Goal: Task Accomplishment & Management: Complete application form

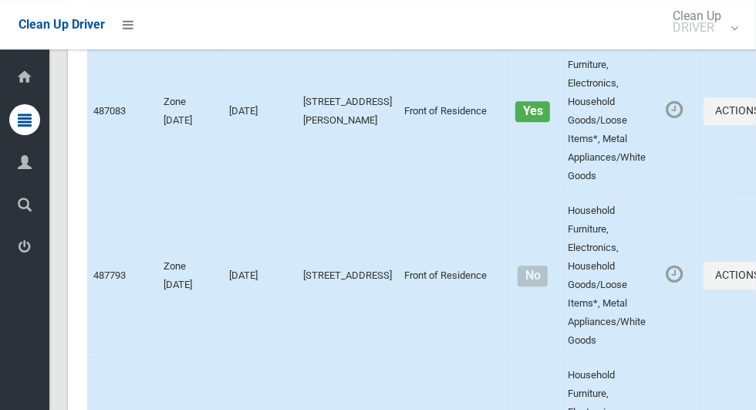
scroll to position [9489, 0]
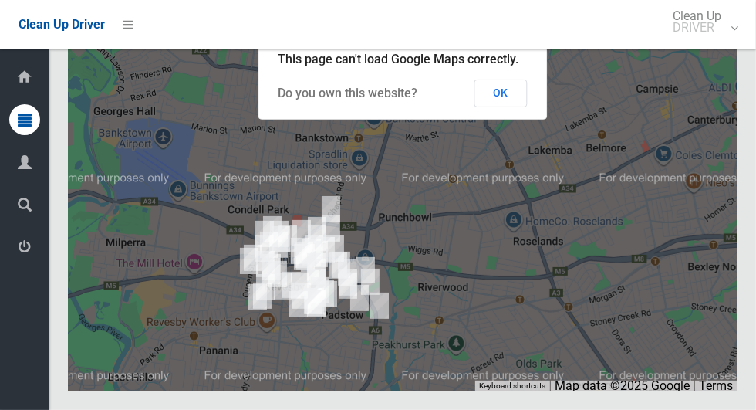
click at [519, 107] on button "OK" at bounding box center [501, 93] width 53 height 28
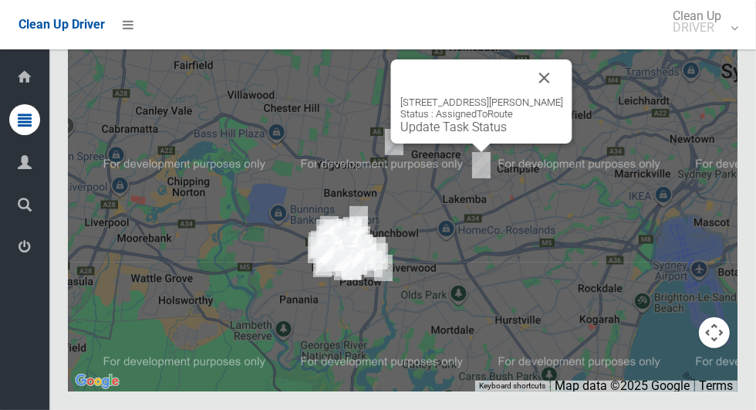
click at [547, 96] on button "Close" at bounding box center [544, 77] width 37 height 37
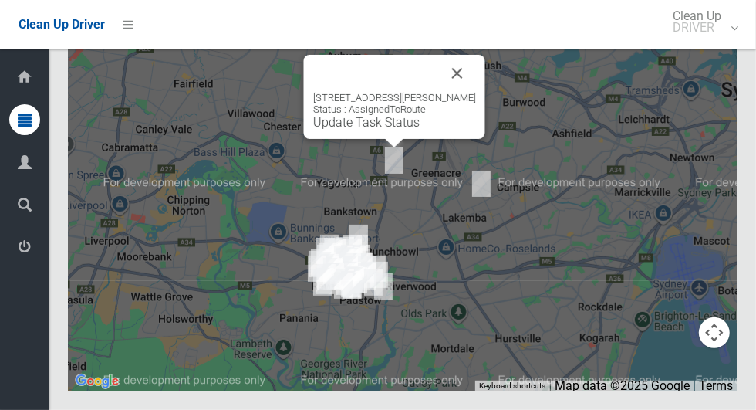
click at [468, 92] on button "Close" at bounding box center [457, 73] width 37 height 37
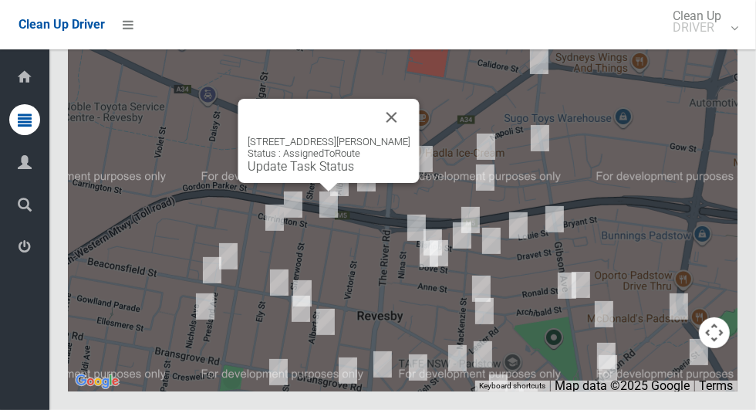
click at [403, 136] on button "Close" at bounding box center [392, 117] width 37 height 37
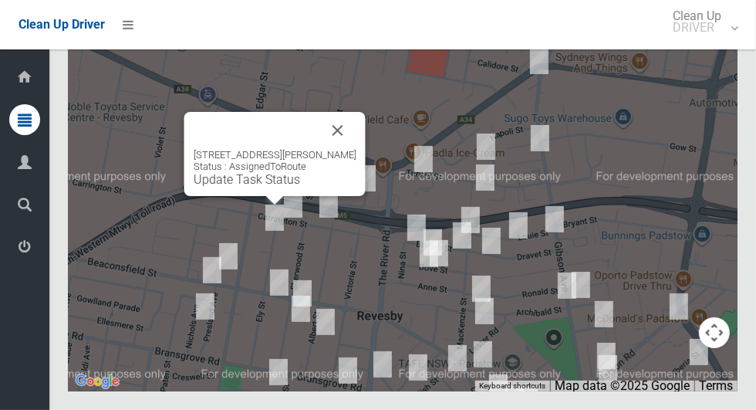
click at [320, 149] on button "Close" at bounding box center [338, 130] width 37 height 37
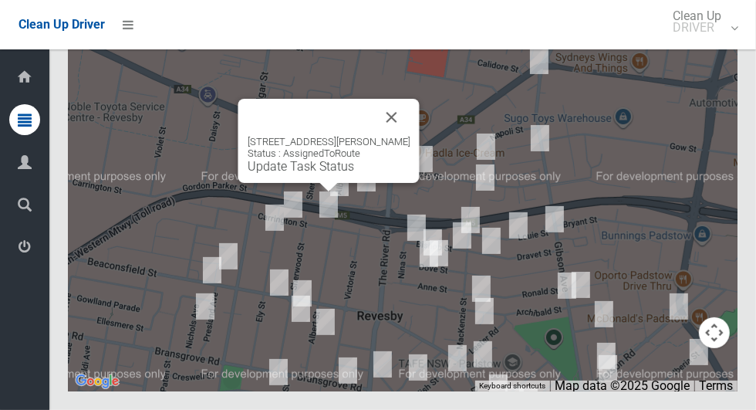
click at [394, 136] on button "Close" at bounding box center [392, 117] width 37 height 37
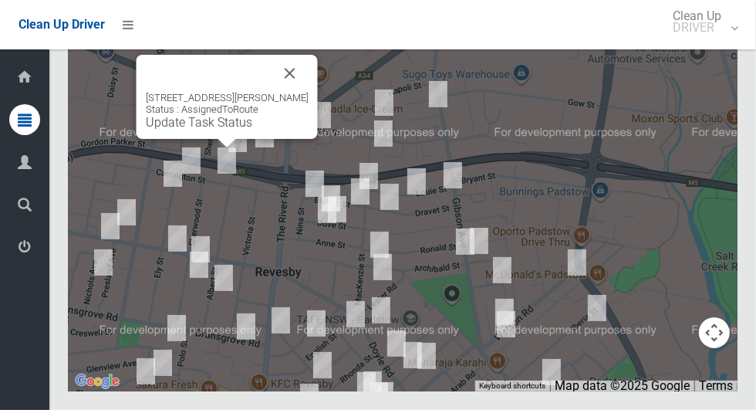
click at [295, 92] on button "Close" at bounding box center [290, 73] width 37 height 37
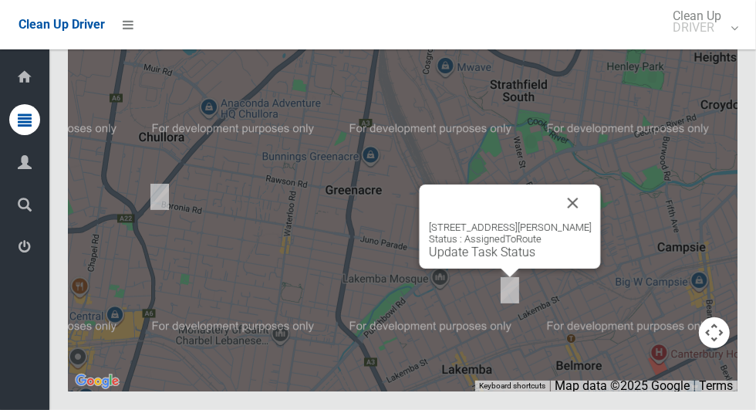
click at [577, 221] on button "Close" at bounding box center [573, 202] width 37 height 37
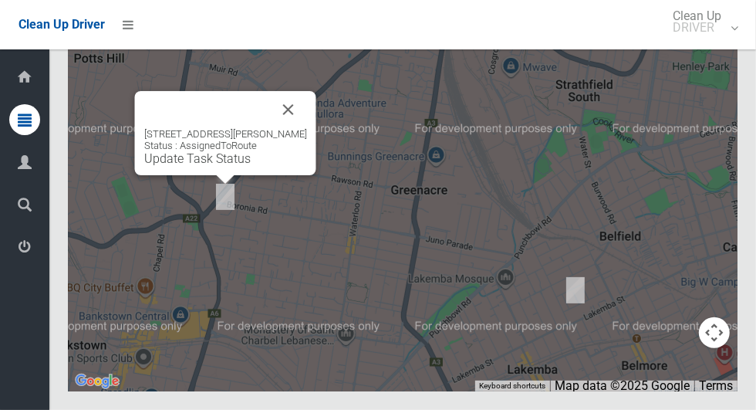
click at [307, 128] on button "Close" at bounding box center [288, 109] width 37 height 37
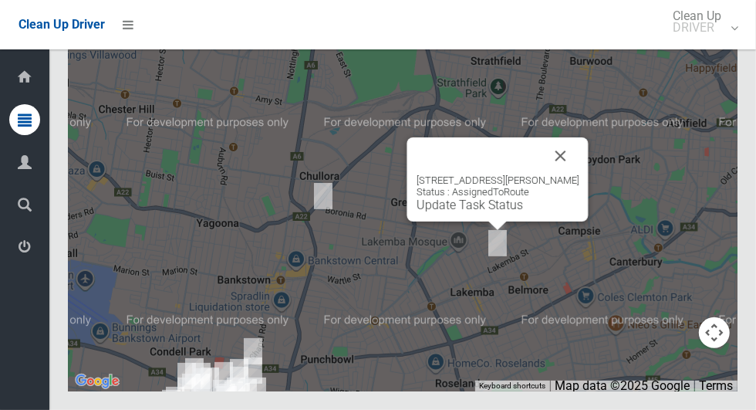
click at [566, 174] on button "Close" at bounding box center [561, 155] width 37 height 37
click at [563, 174] on button "Close" at bounding box center [561, 155] width 37 height 37
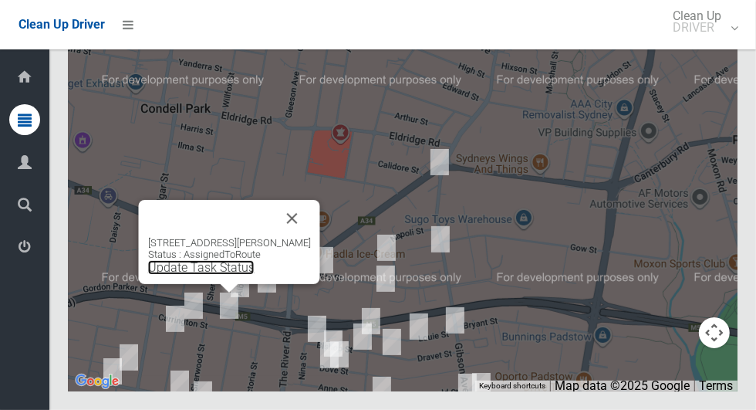
click at [153, 275] on link "Update Task Status" at bounding box center [201, 267] width 107 height 15
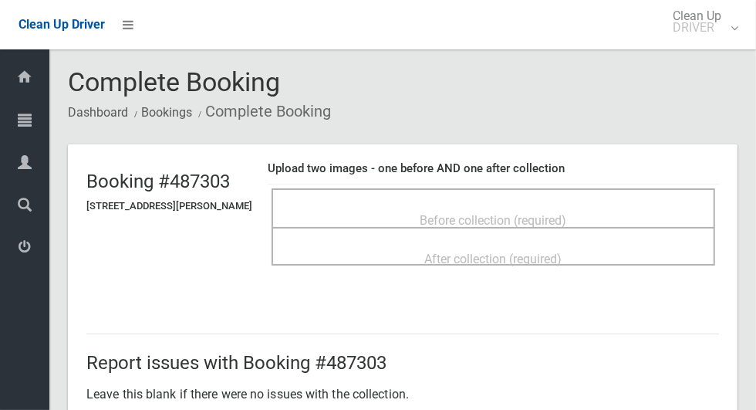
click at [567, 213] on span "Before collection (required)" at bounding box center [494, 220] width 147 height 15
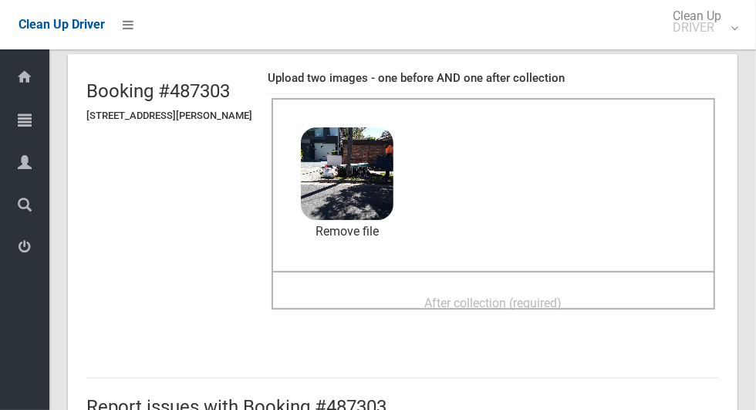
scroll to position [98, 0]
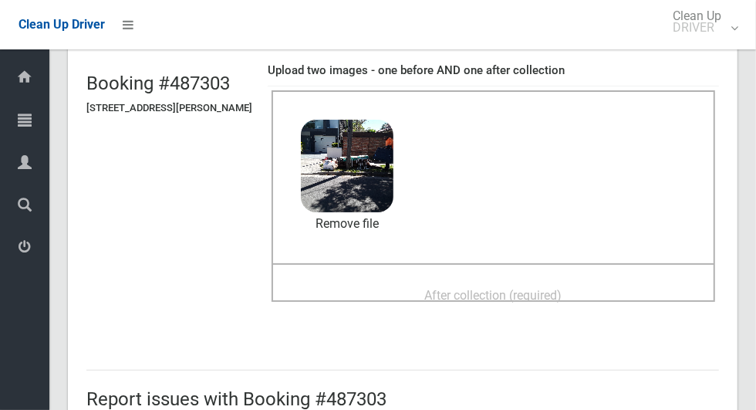
click at [614, 286] on div "After collection (required)" at bounding box center [494, 294] width 410 height 29
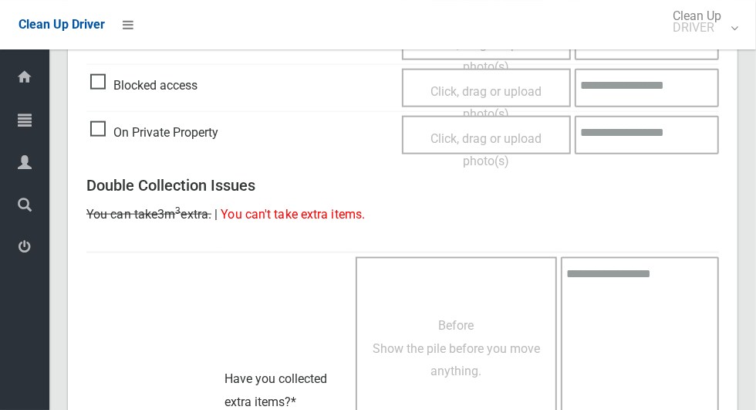
scroll to position [1263, 0]
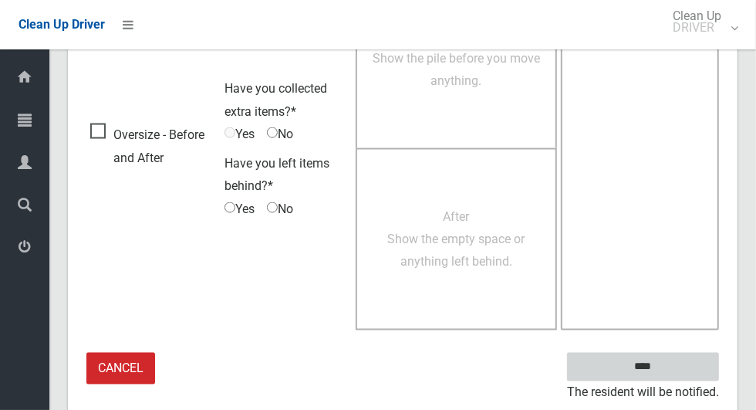
click at [681, 362] on input "****" at bounding box center [643, 367] width 152 height 29
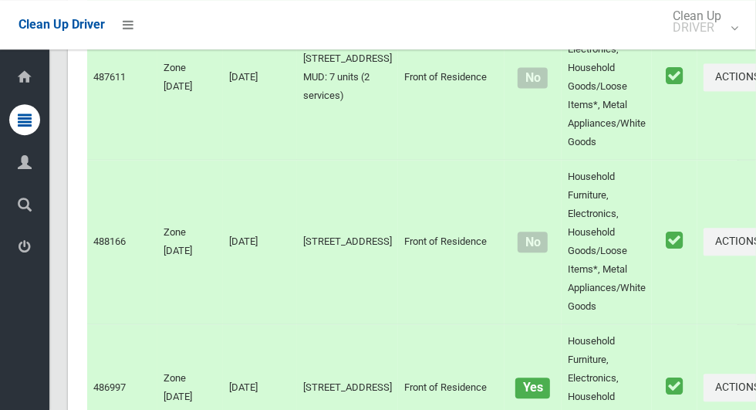
scroll to position [9489, 0]
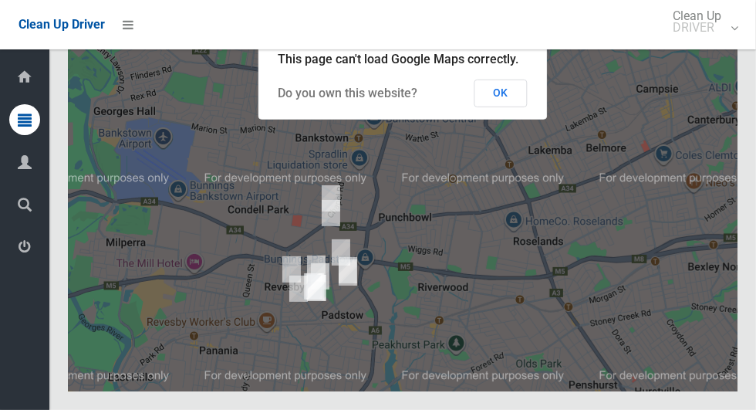
click at [506, 107] on button "OK" at bounding box center [501, 93] width 53 height 28
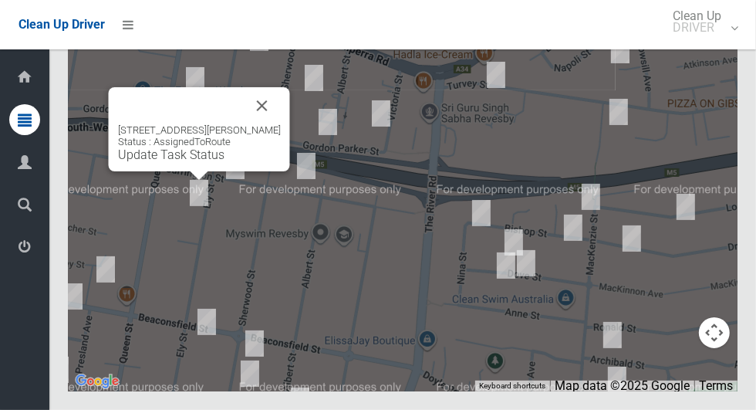
click at [263, 124] on button "Close" at bounding box center [262, 105] width 37 height 37
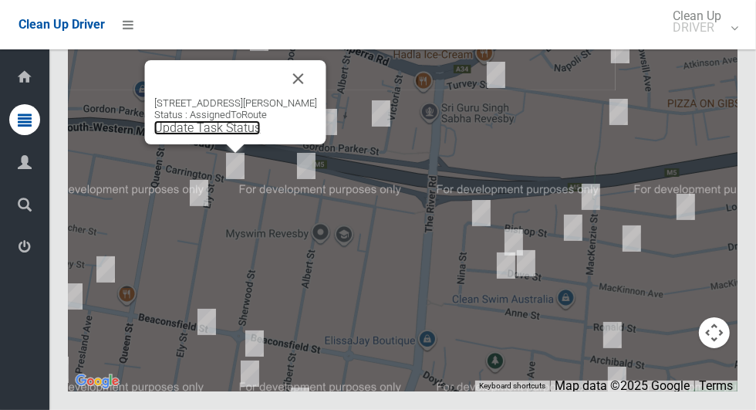
click at [226, 135] on link "Update Task Status" at bounding box center [207, 127] width 107 height 15
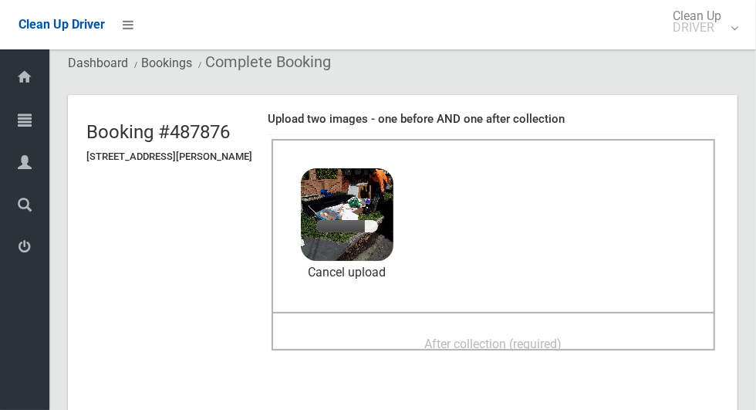
scroll to position [51, 0]
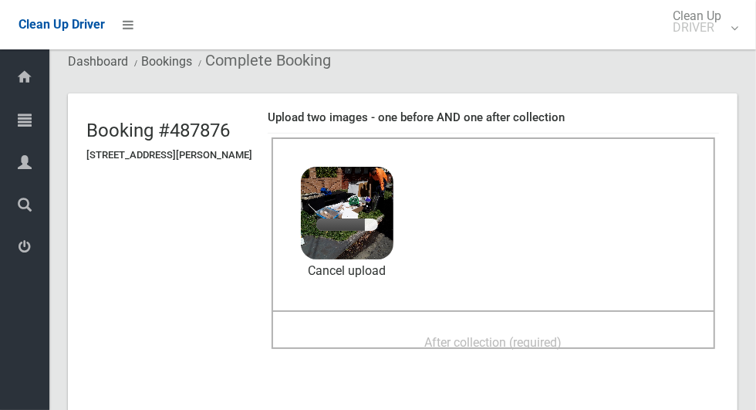
click at [604, 331] on div "After collection (required)" at bounding box center [494, 341] width 410 height 29
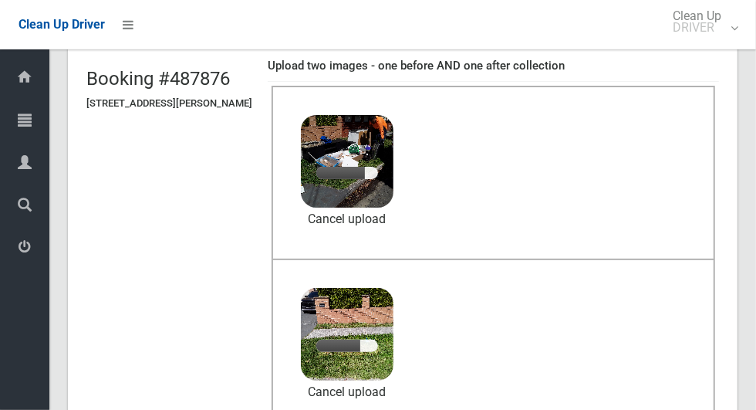
scroll to position [103, 0]
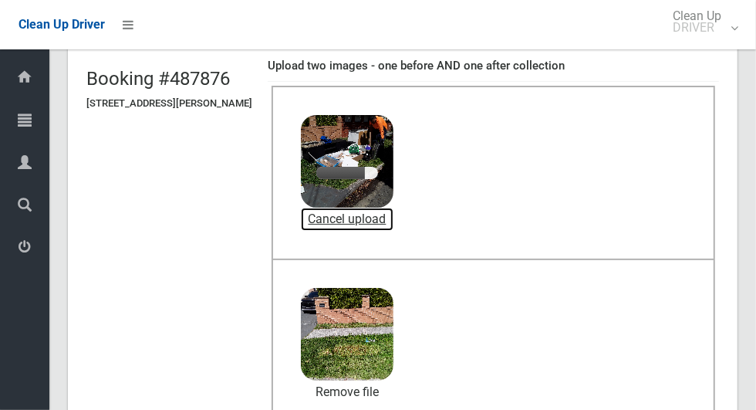
click at [394, 218] on link "Cancel upload" at bounding box center [347, 219] width 93 height 23
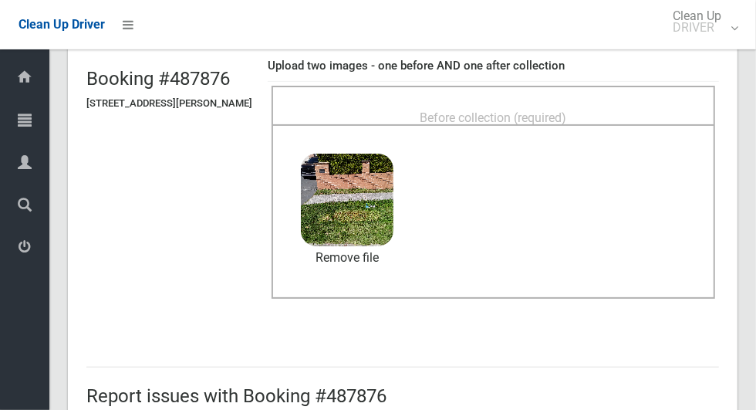
click at [501, 110] on span "Before collection (required)" at bounding box center [494, 117] width 147 height 15
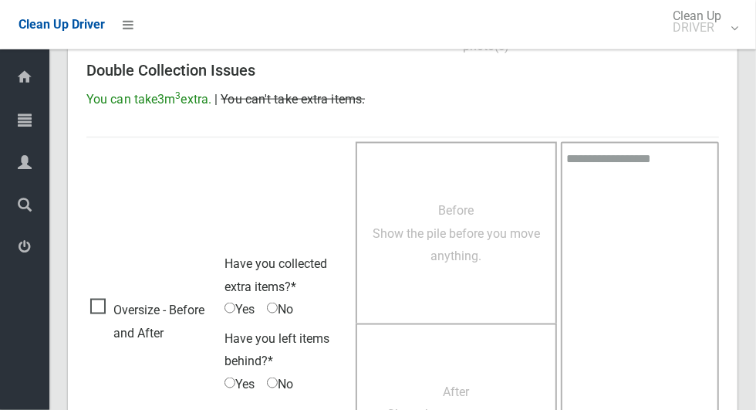
scroll to position [1263, 0]
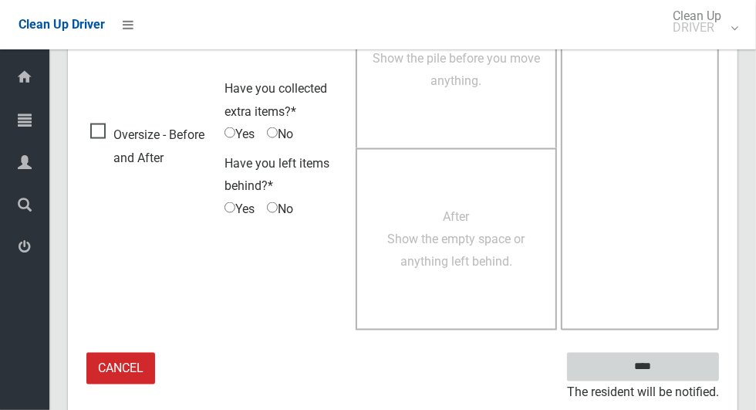
click at [682, 357] on input "****" at bounding box center [643, 367] width 152 height 29
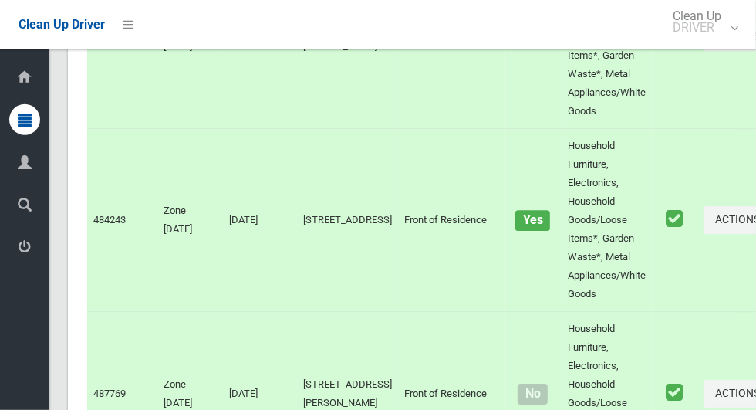
scroll to position [9489, 0]
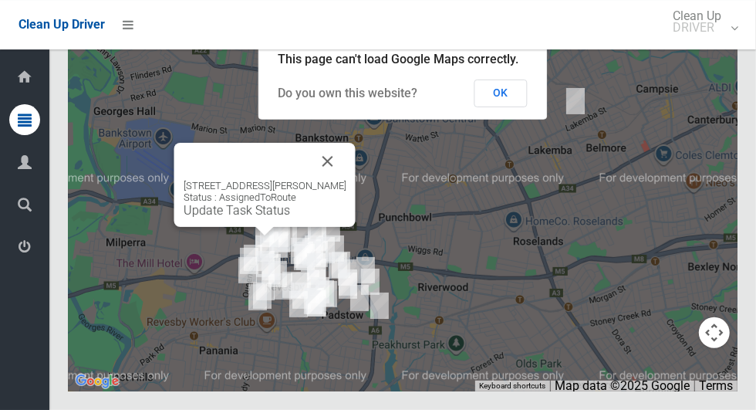
click at [274, 218] on link "Update Task Status" at bounding box center [237, 210] width 107 height 15
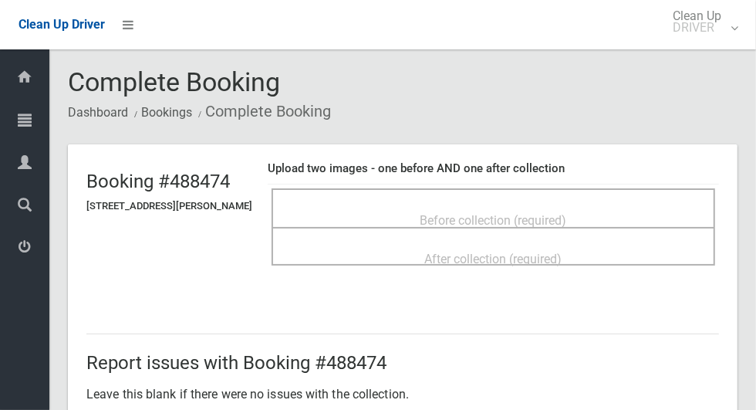
click at [502, 217] on span "Before collection (required)" at bounding box center [494, 220] width 147 height 15
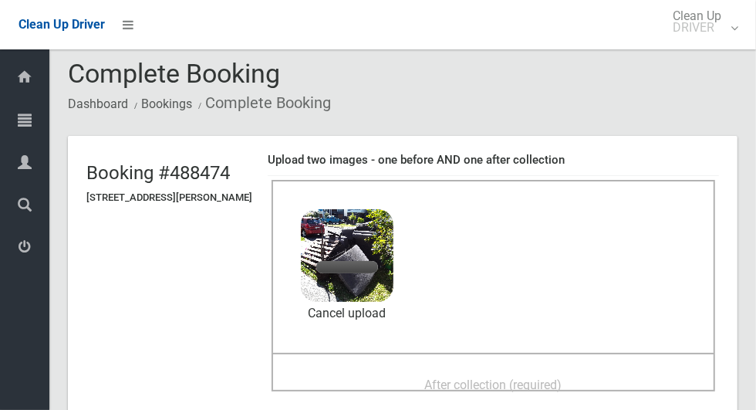
scroll to position [70, 0]
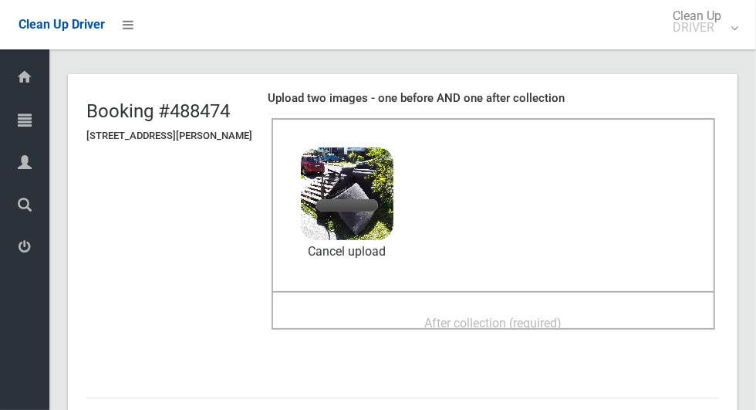
click at [622, 308] on div "After collection (required)" at bounding box center [494, 322] width 410 height 29
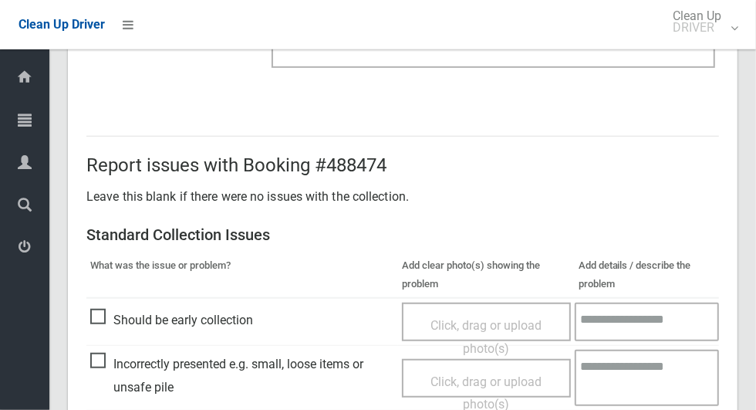
scroll to position [1263, 0]
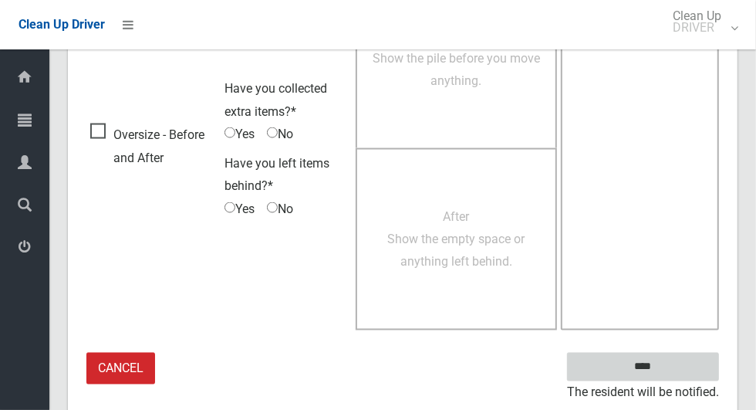
click at [670, 367] on input "****" at bounding box center [643, 367] width 152 height 29
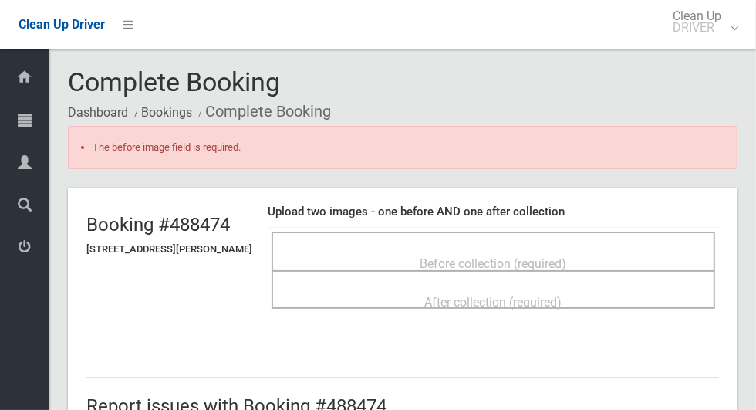
click at [580, 249] on div "Before collection (required)" at bounding box center [494, 263] width 410 height 29
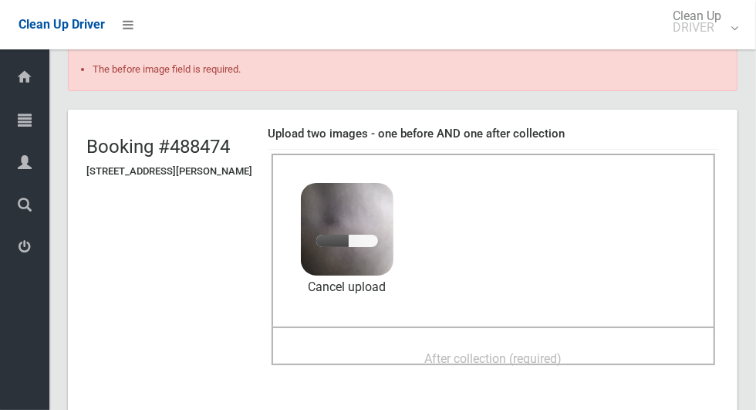
scroll to position [93, 0]
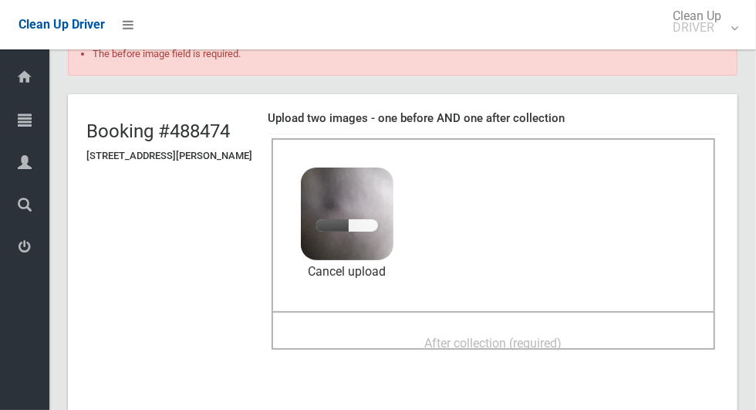
click at [556, 336] on span "After collection (required)" at bounding box center [493, 343] width 137 height 15
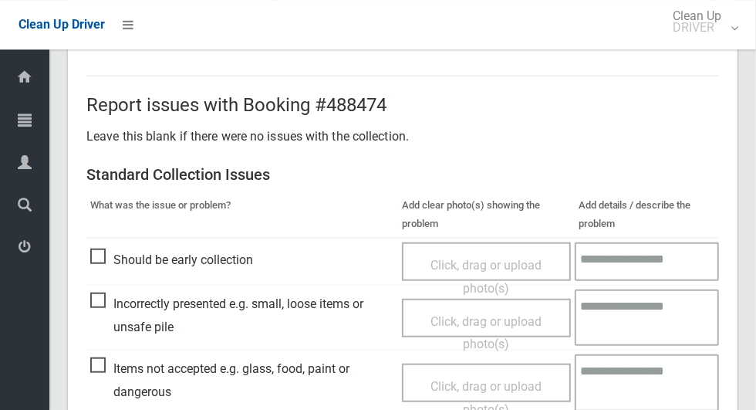
scroll to position [1306, 0]
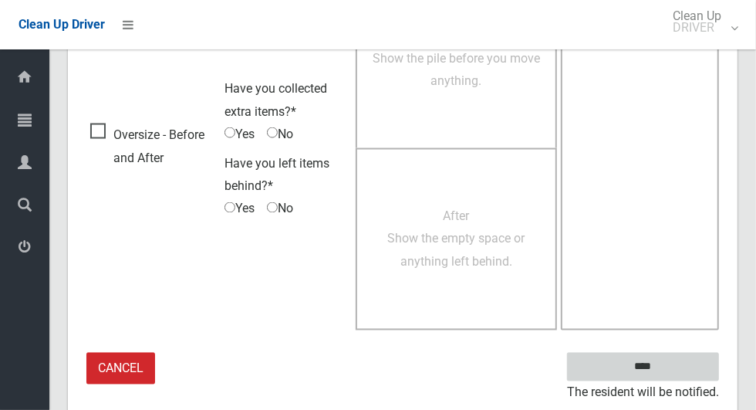
click at [670, 371] on input "****" at bounding box center [643, 367] width 152 height 29
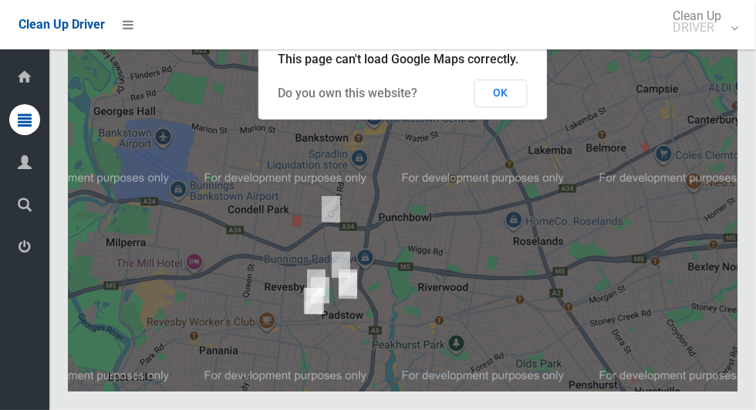
scroll to position [9489, 0]
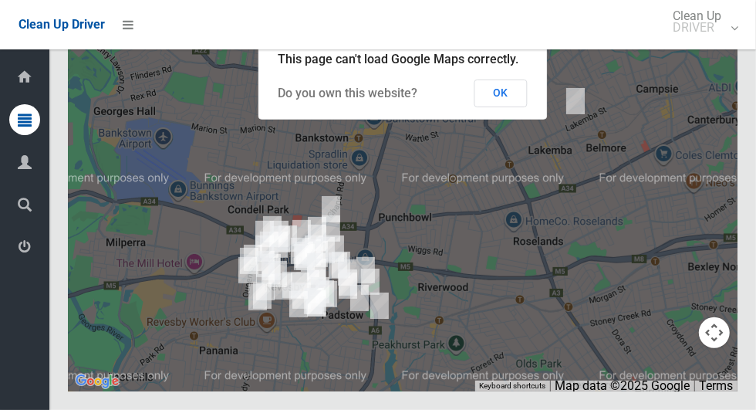
click at [519, 107] on button "OK" at bounding box center [501, 93] width 53 height 28
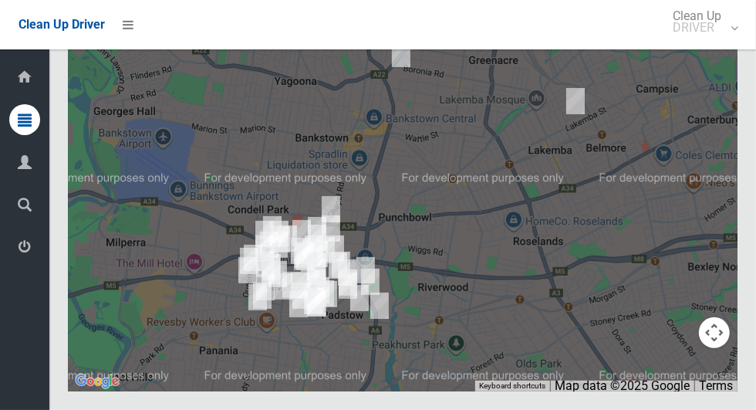
click at [42, 252] on span "Logout" at bounding box center [38, 248] width 5 height 15
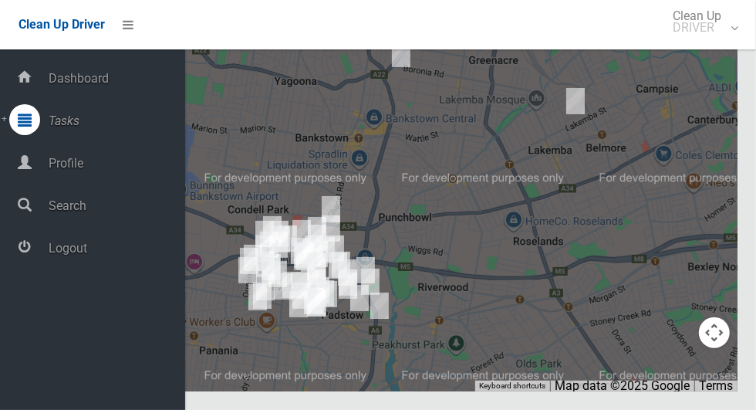
click at [141, 265] on link "Logout" at bounding box center [92, 248] width 185 height 33
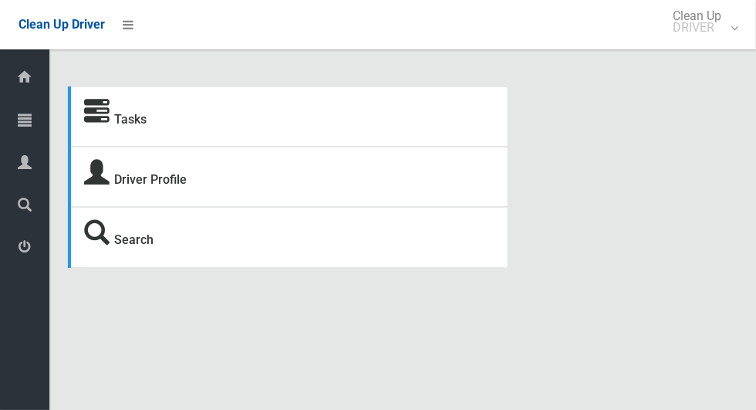
click at [32, 120] on icon at bounding box center [25, 119] width 14 height 31
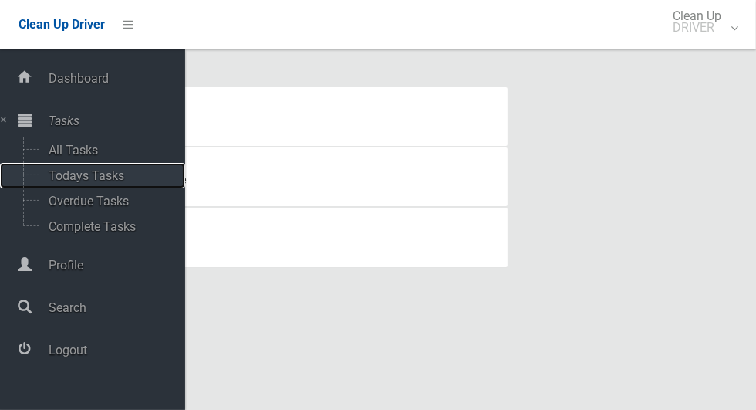
click at [122, 173] on span "Todays Tasks" at bounding box center [108, 175] width 128 height 15
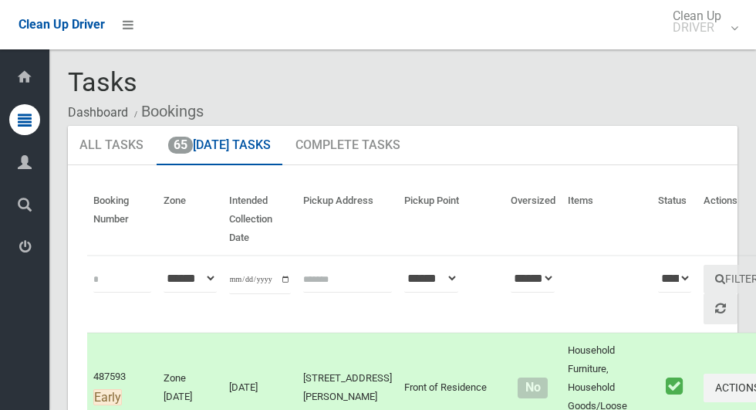
scroll to position [11087, 0]
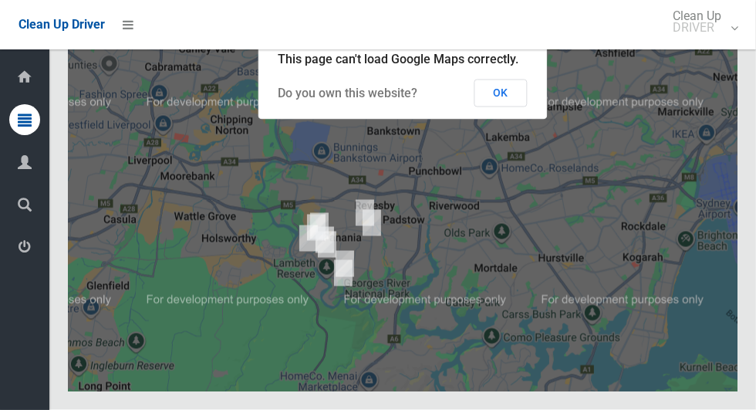
click at [514, 107] on button "OK" at bounding box center [501, 93] width 53 height 28
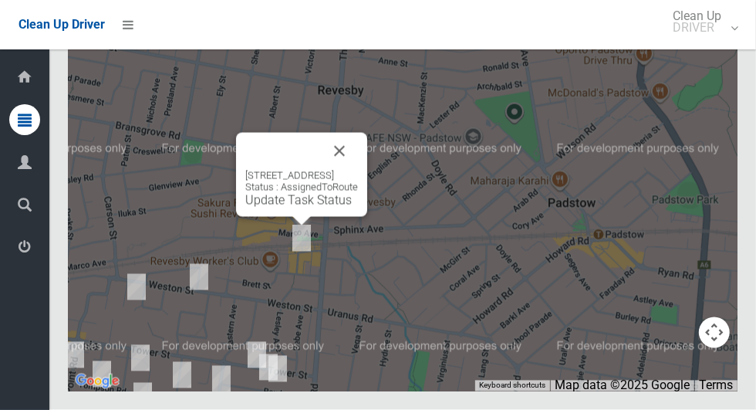
click at [358, 170] on button "Close" at bounding box center [339, 151] width 37 height 37
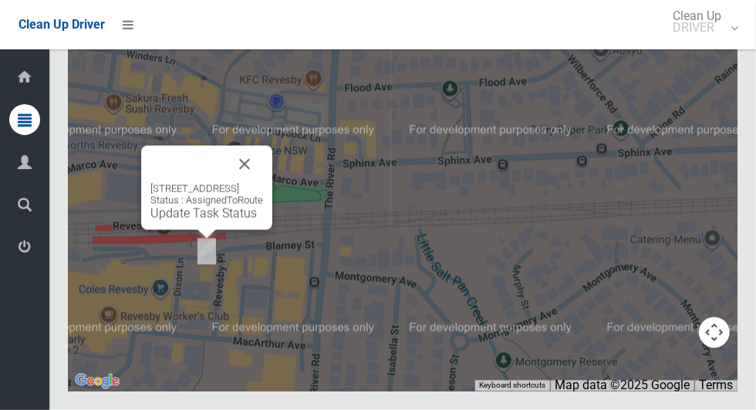
click at [211, 221] on link "Update Task Status" at bounding box center [203, 213] width 107 height 15
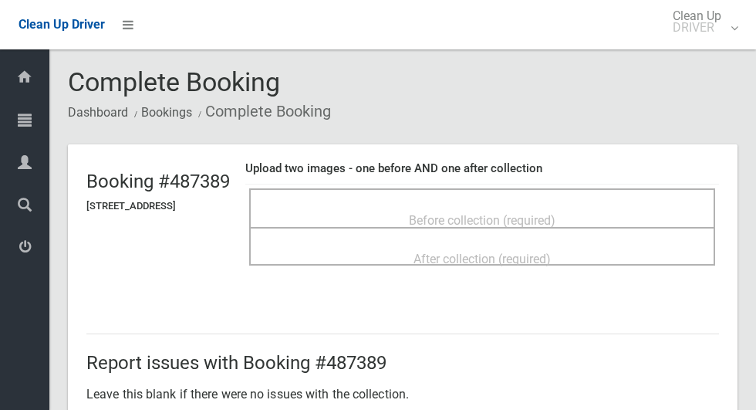
click at [499, 205] on div "Before collection (required)" at bounding box center [482, 219] width 432 height 29
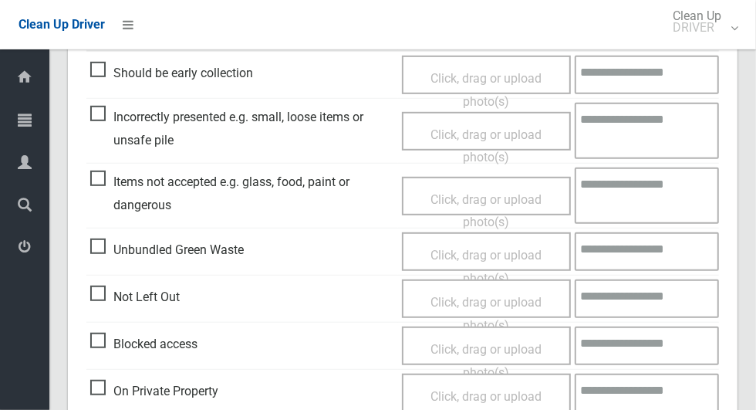
scroll to position [447, 0]
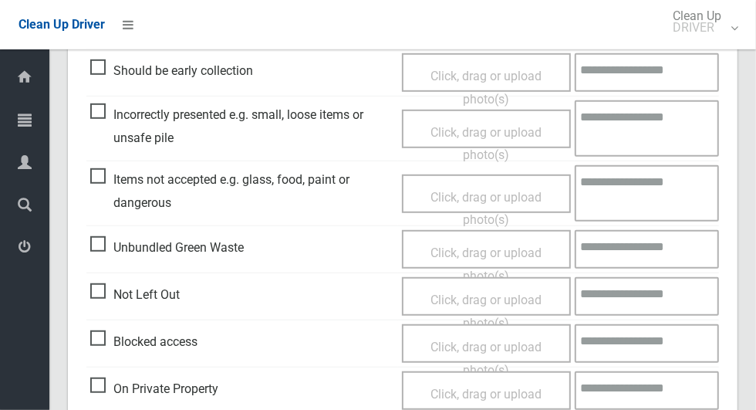
click at [113, 284] on span "Not Left Out" at bounding box center [135, 294] width 90 height 23
click at [106, 302] on span "Not Left Out" at bounding box center [135, 294] width 90 height 23
click at [467, 299] on span "Click, drag or upload photo(s)" at bounding box center [486, 311] width 111 height 38
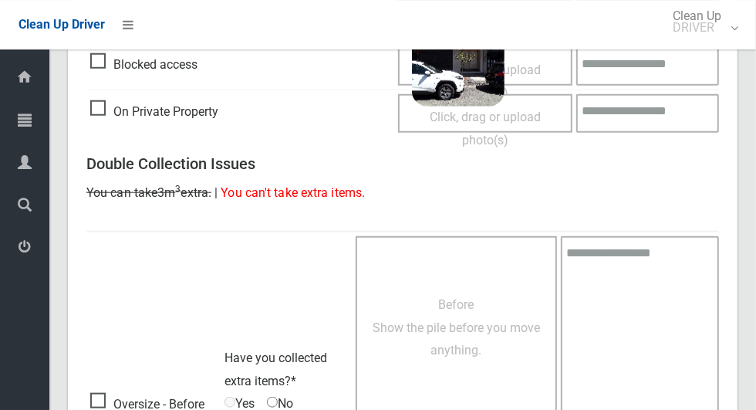
scroll to position [994, 0]
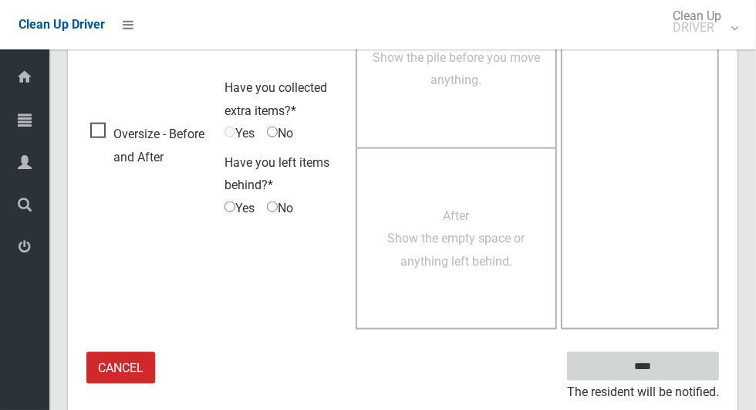
click at [648, 355] on input "****" at bounding box center [643, 366] width 152 height 29
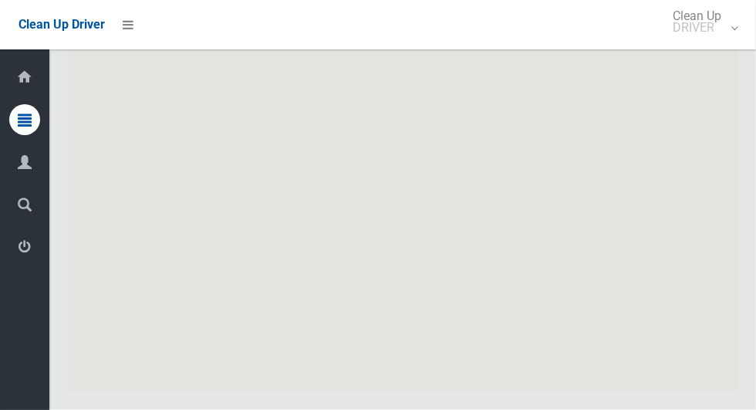
scroll to position [11087, 0]
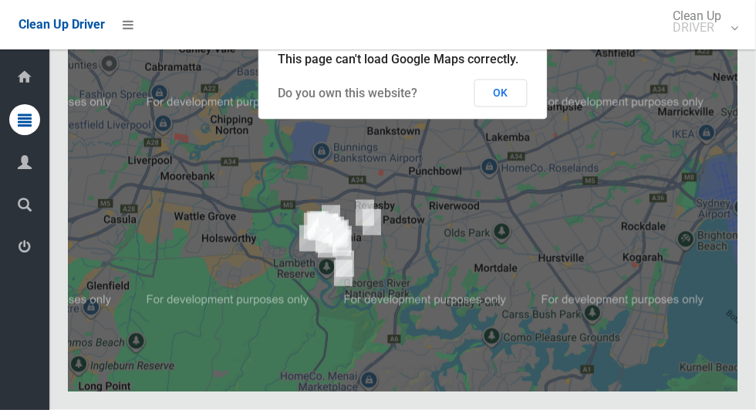
click at [499, 107] on button "OK" at bounding box center [501, 93] width 53 height 28
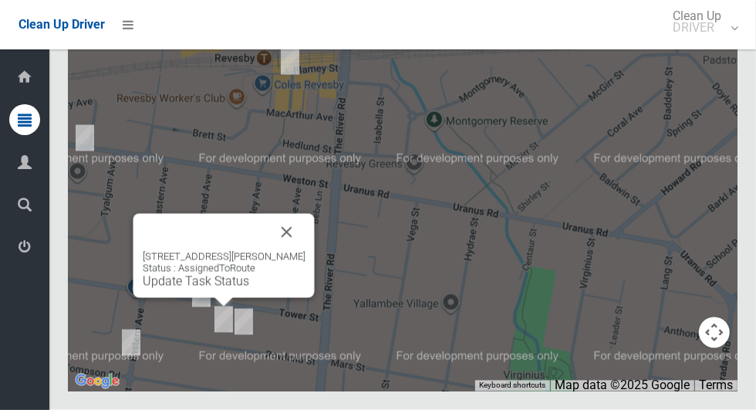
click at [291, 251] on button "Close" at bounding box center [287, 232] width 37 height 37
click at [296, 251] on button "Close" at bounding box center [287, 232] width 37 height 37
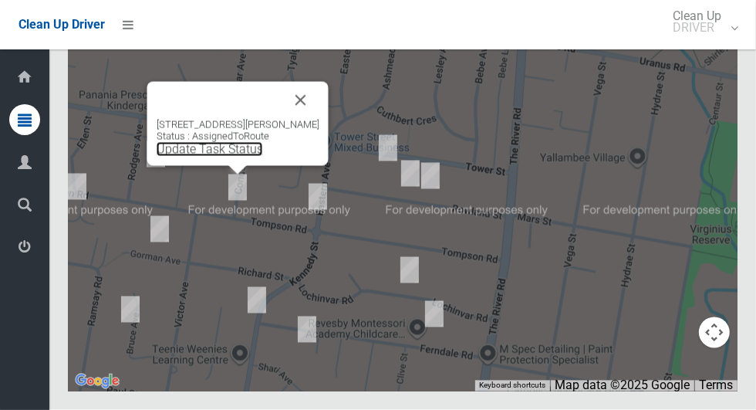
click at [238, 157] on link "Update Task Status" at bounding box center [210, 149] width 107 height 15
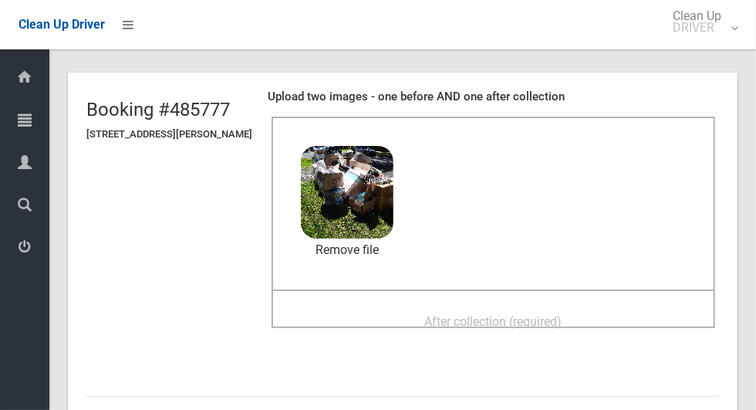
scroll to position [71, 0]
click at [623, 313] on div "After collection (required)" at bounding box center [494, 321] width 410 height 29
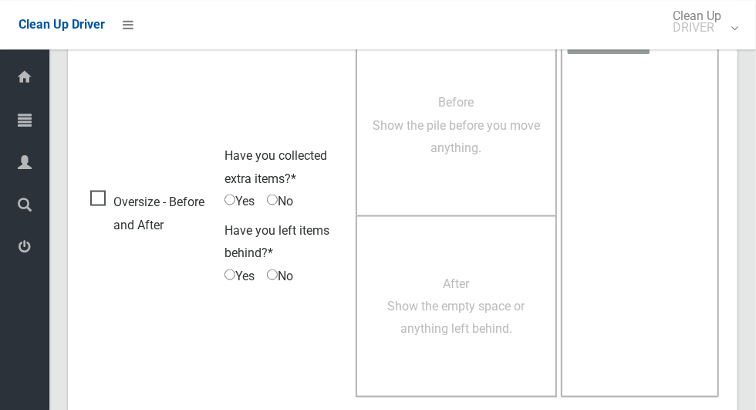
scroll to position [1263, 0]
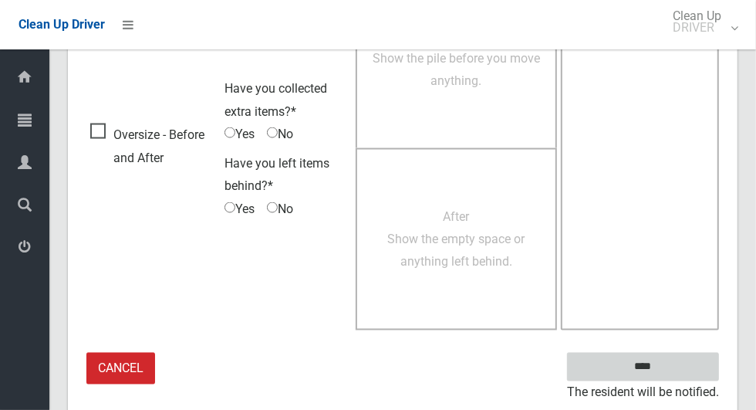
click at [696, 365] on input "****" at bounding box center [643, 367] width 152 height 29
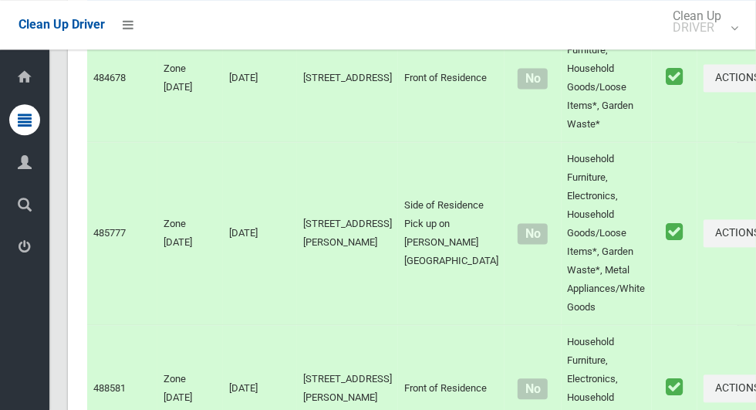
scroll to position [11087, 0]
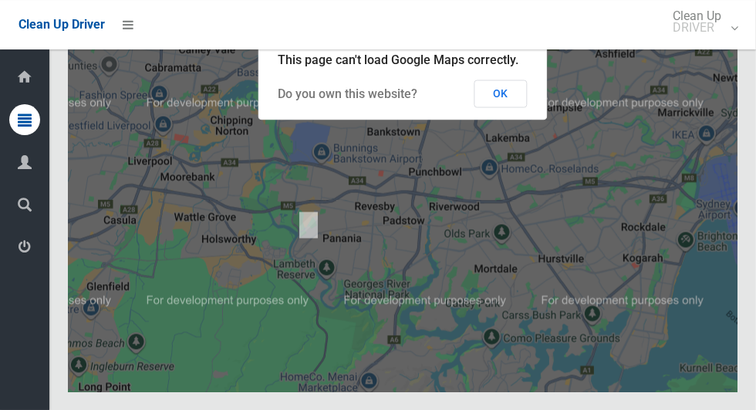
click at [506, 107] on button "OK" at bounding box center [501, 93] width 53 height 28
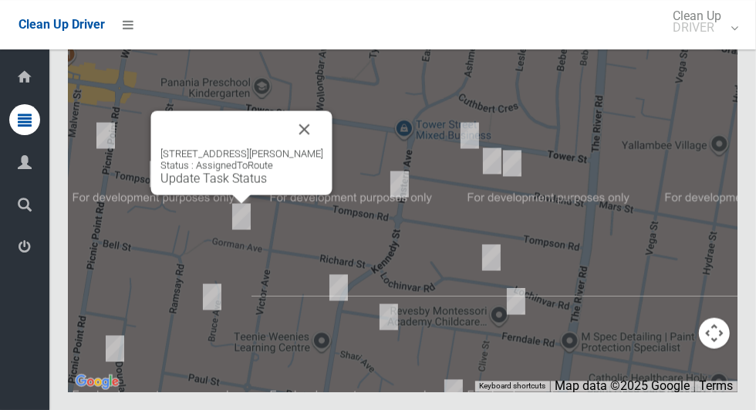
click at [320, 147] on button "Close" at bounding box center [304, 128] width 37 height 37
click at [229, 185] on link "Update Task Status" at bounding box center [214, 178] width 107 height 15
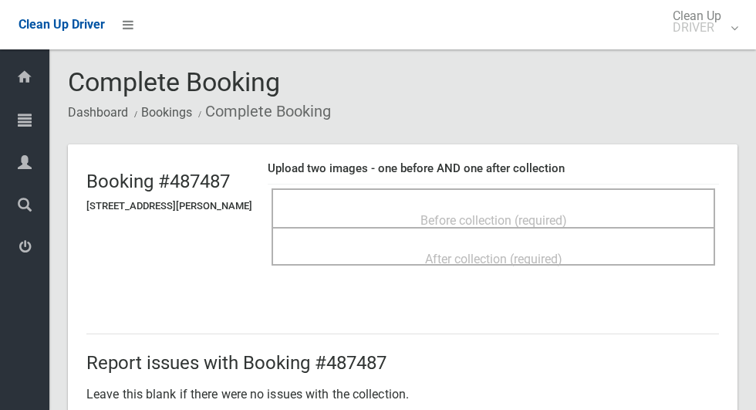
click at [519, 213] on span "Before collection (required)" at bounding box center [494, 220] width 147 height 15
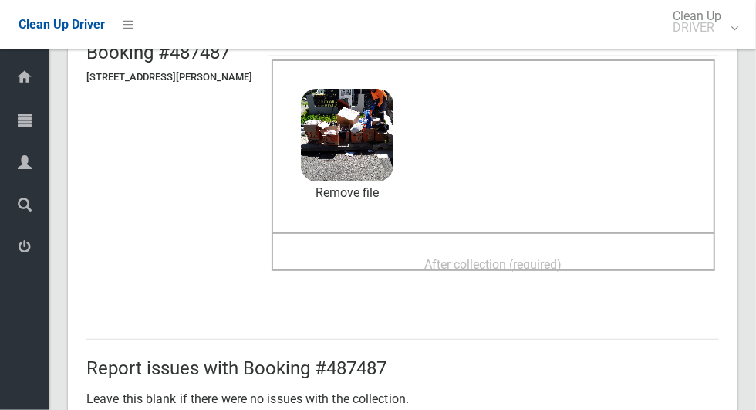
scroll to position [129, 0]
click at [593, 249] on div "After collection (required)" at bounding box center [494, 263] width 410 height 29
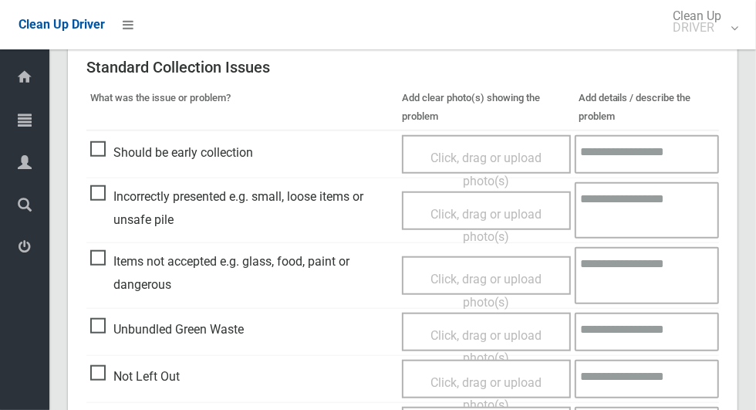
scroll to position [1263, 0]
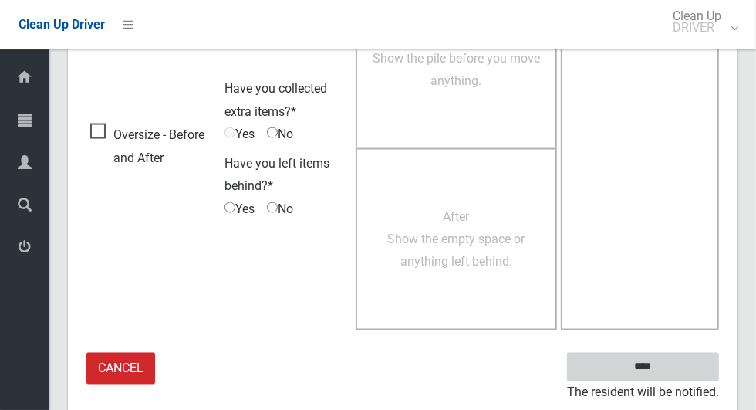
click at [682, 360] on input "****" at bounding box center [643, 367] width 152 height 29
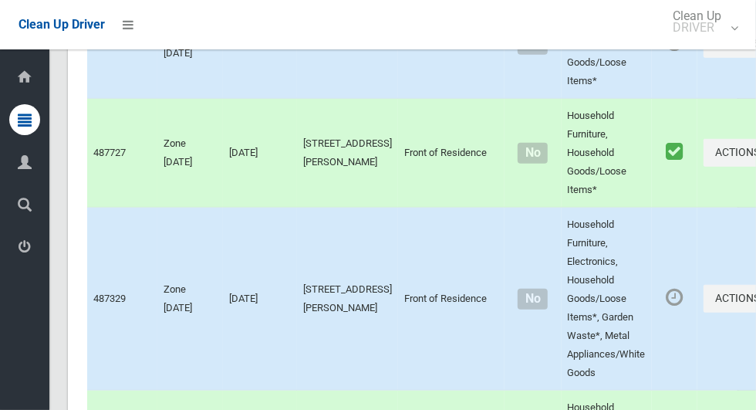
scroll to position [11087, 0]
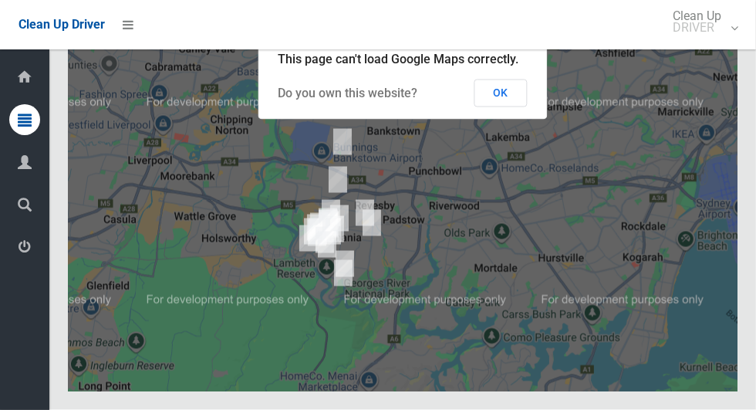
click at [519, 107] on button "OK" at bounding box center [501, 93] width 53 height 28
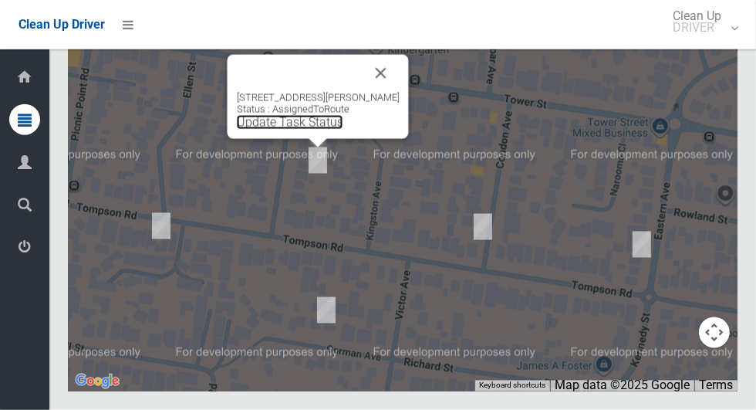
click at [312, 130] on link "Update Task Status" at bounding box center [290, 122] width 107 height 15
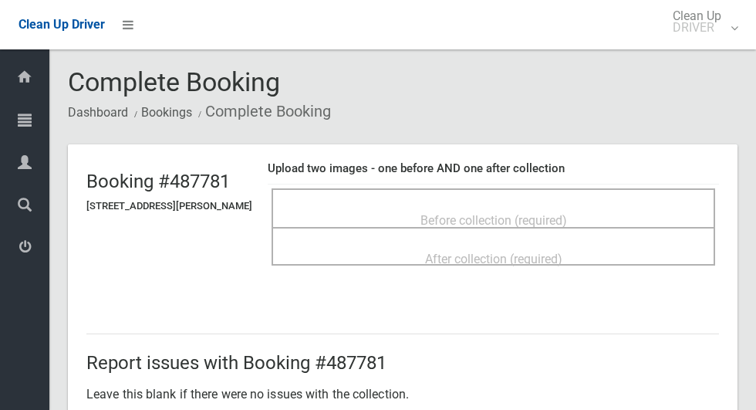
click at [511, 213] on span "Before collection (required)" at bounding box center [494, 220] width 147 height 15
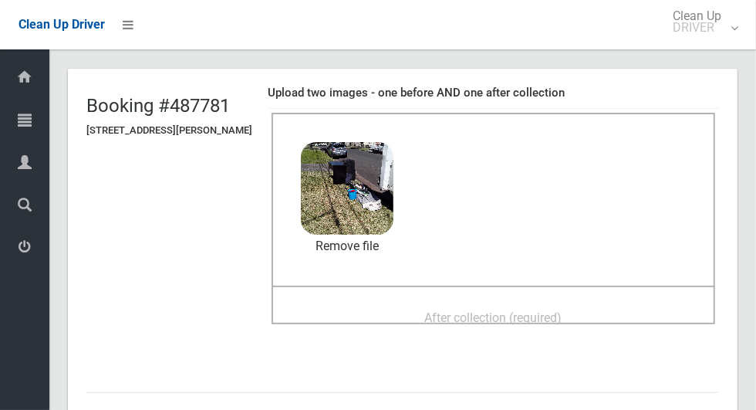
scroll to position [81, 0]
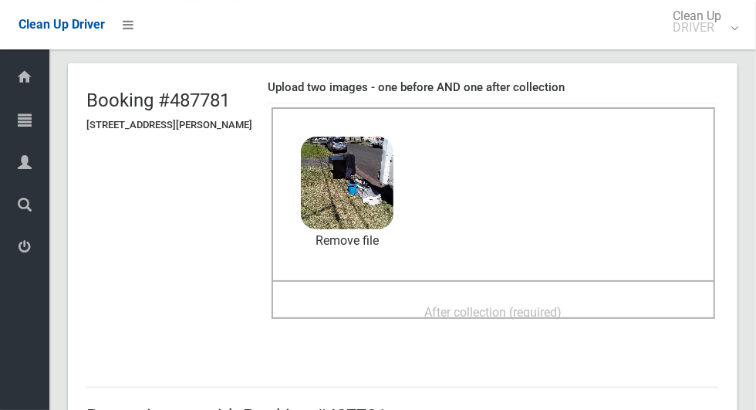
click at [600, 298] on div "After collection (required)" at bounding box center [494, 311] width 410 height 29
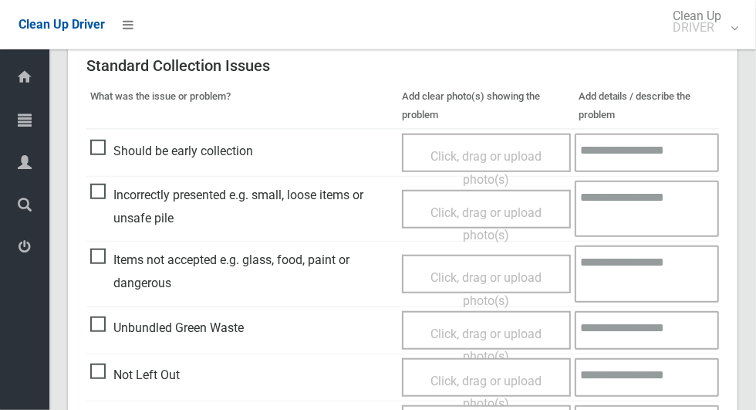
scroll to position [1263, 0]
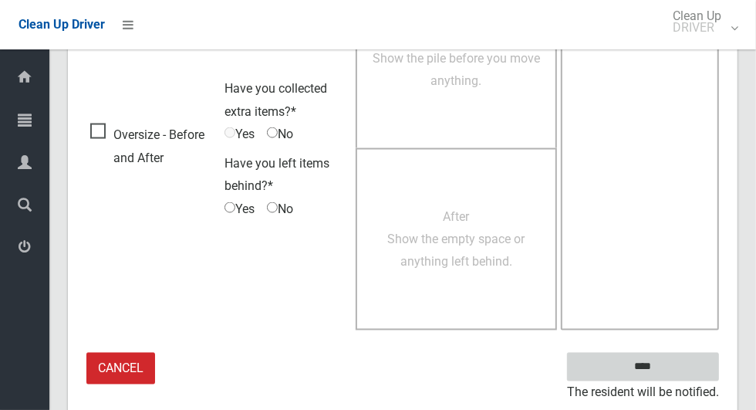
click at [670, 370] on input "****" at bounding box center [643, 367] width 152 height 29
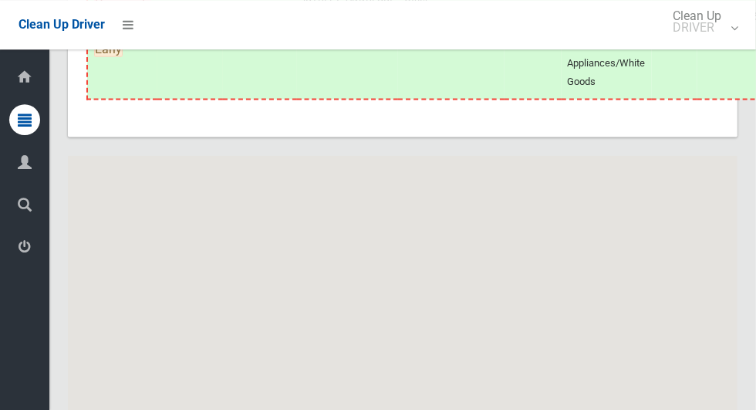
scroll to position [11087, 0]
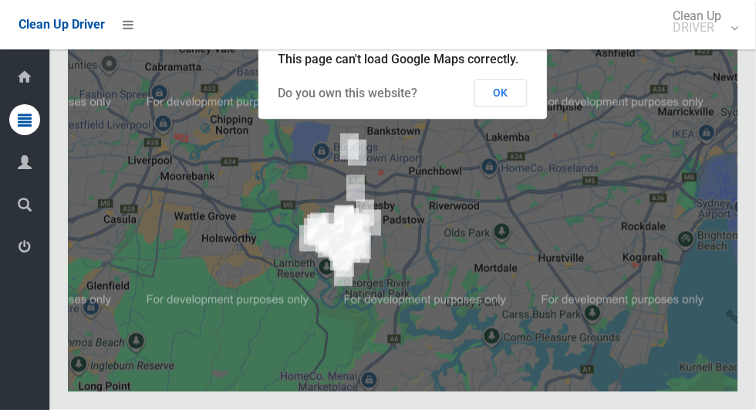
click at [505, 107] on button "OK" at bounding box center [501, 93] width 53 height 28
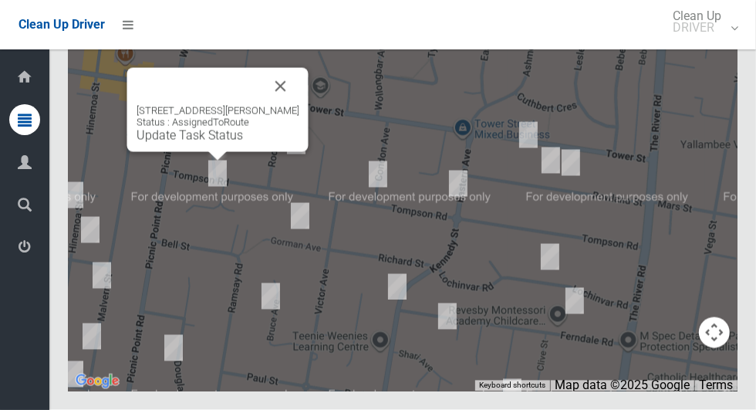
click at [286, 105] on button "Close" at bounding box center [280, 86] width 37 height 37
click at [216, 143] on link "Update Task Status" at bounding box center [190, 135] width 107 height 15
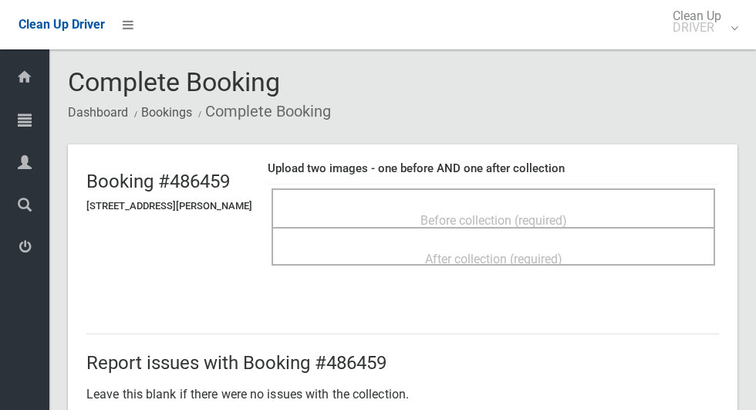
click at [530, 215] on span "Before collection (required)" at bounding box center [494, 220] width 147 height 15
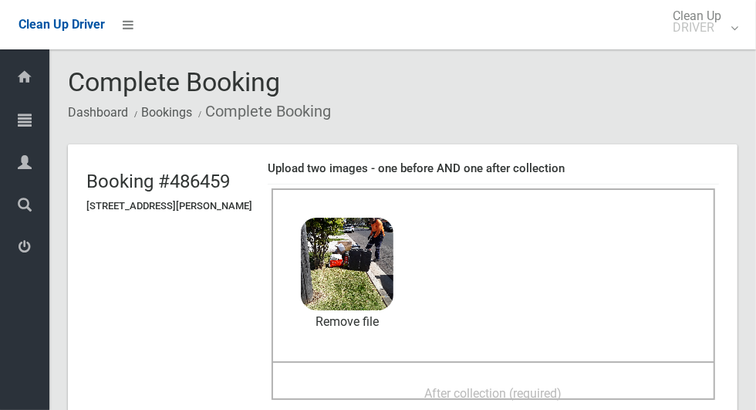
click at [593, 378] on div "After collection (required)" at bounding box center [494, 392] width 410 height 29
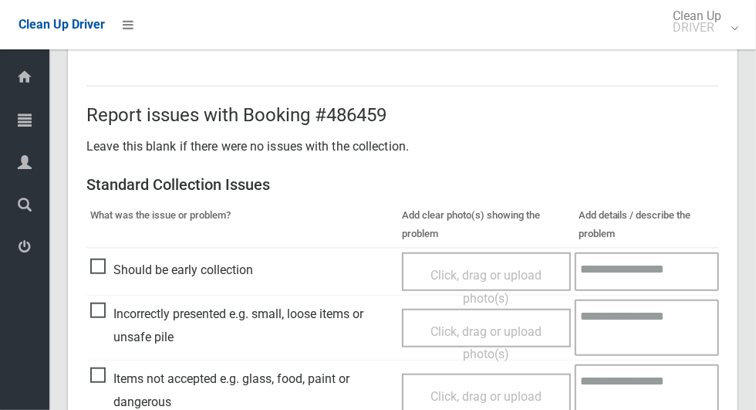
scroll to position [1263, 0]
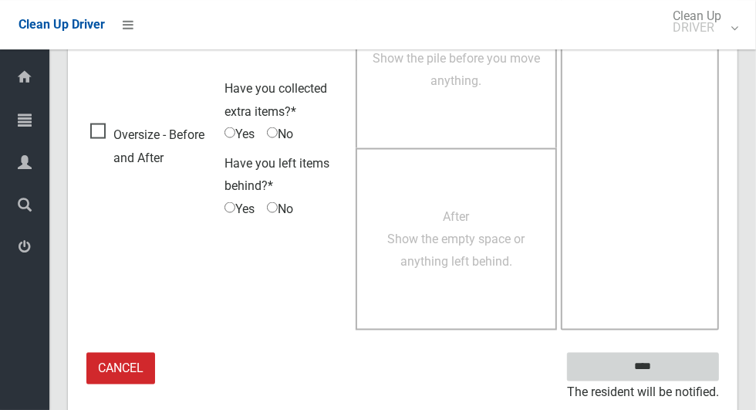
click at [682, 355] on input "****" at bounding box center [643, 367] width 152 height 29
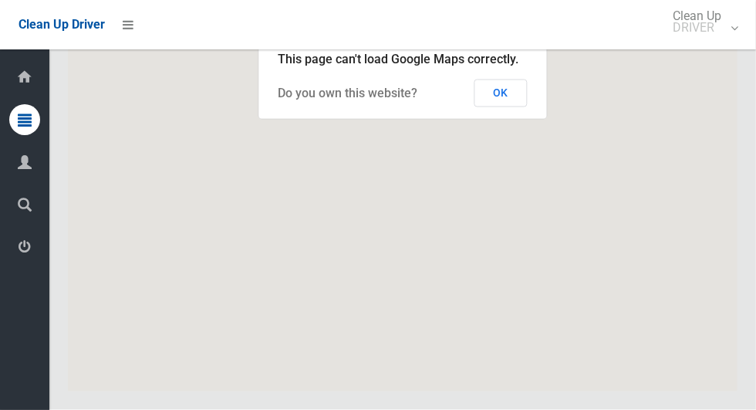
scroll to position [11087, 0]
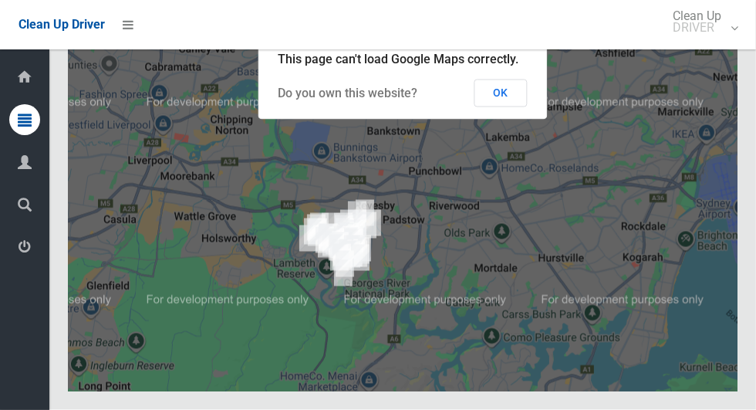
click at [502, 107] on button "OK" at bounding box center [501, 93] width 53 height 28
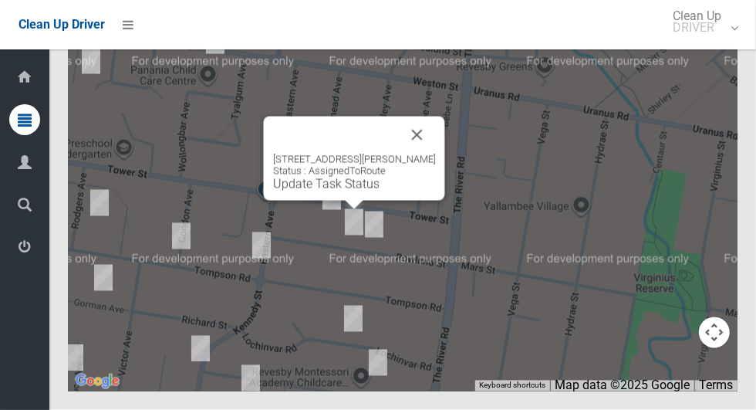
click at [427, 154] on button "Close" at bounding box center [417, 135] width 37 height 37
click at [353, 191] on link "Update Task Status" at bounding box center [326, 184] width 107 height 15
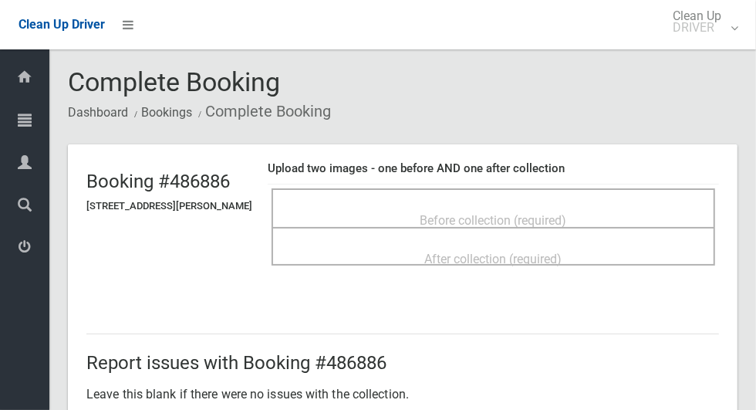
click at [605, 216] on div "Before collection (required)" at bounding box center [494, 219] width 410 height 29
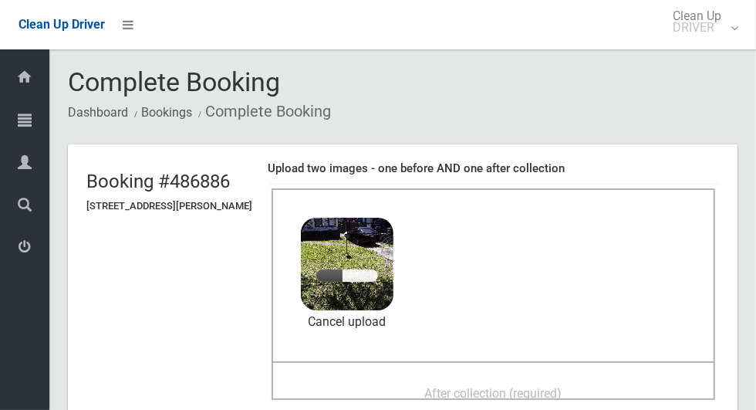
scroll to position [66, 0]
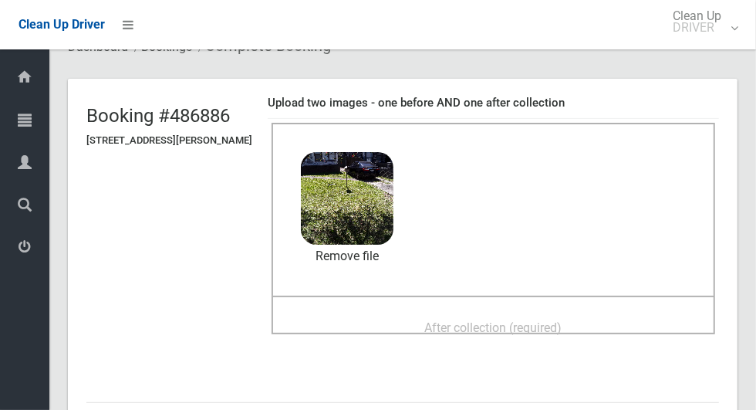
click at [554, 330] on span "After collection (required)" at bounding box center [493, 327] width 137 height 15
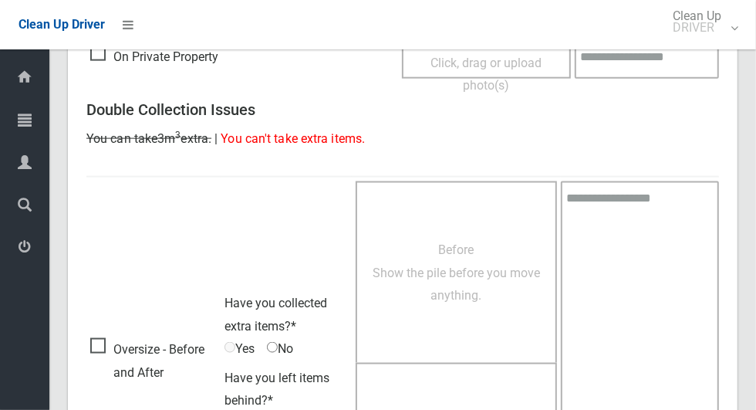
scroll to position [1263, 0]
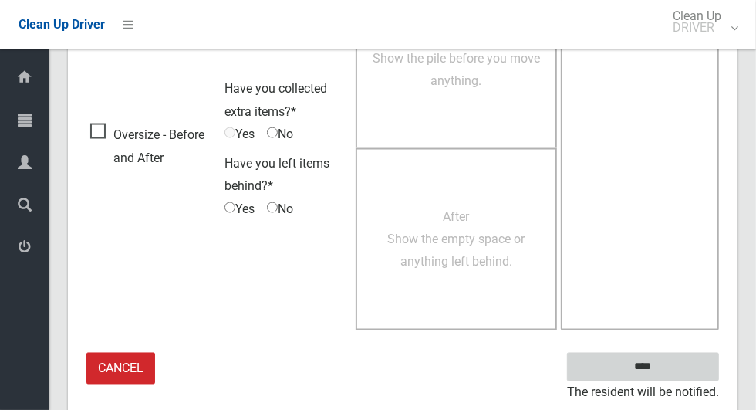
click at [659, 376] on input "****" at bounding box center [643, 367] width 152 height 29
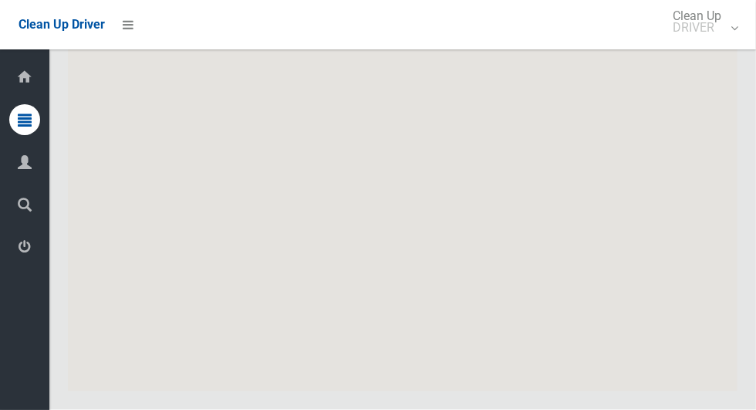
scroll to position [11087, 0]
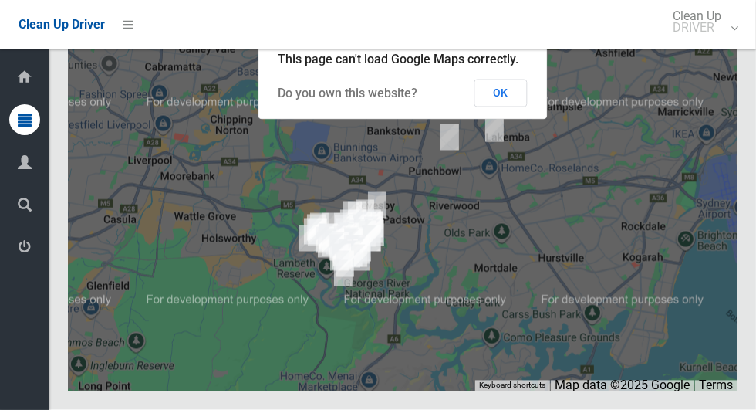
click at [518, 107] on button "OK" at bounding box center [501, 93] width 53 height 28
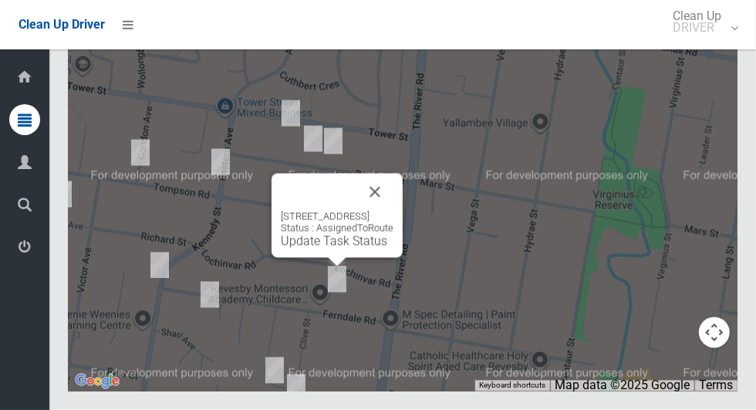
click at [394, 211] on button "Close" at bounding box center [375, 192] width 37 height 37
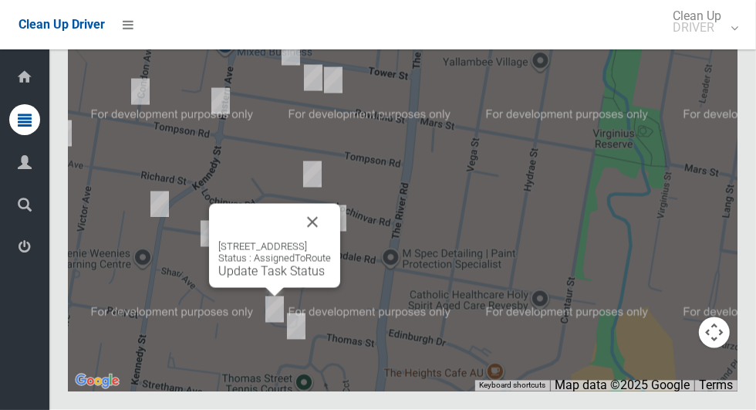
click at [326, 241] on button "Close" at bounding box center [312, 222] width 37 height 37
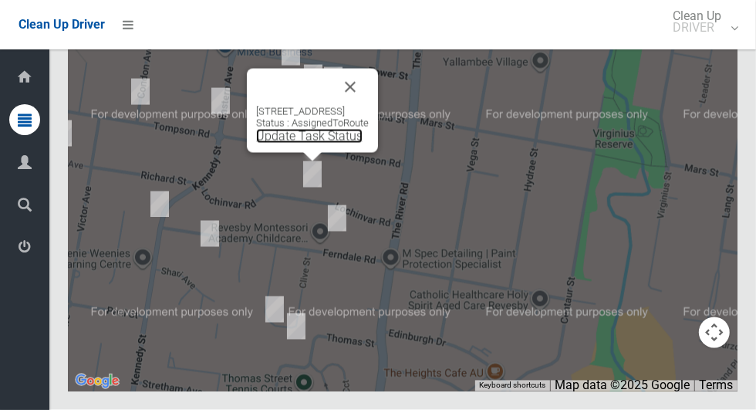
click at [313, 144] on link "Update Task Status" at bounding box center [309, 136] width 107 height 15
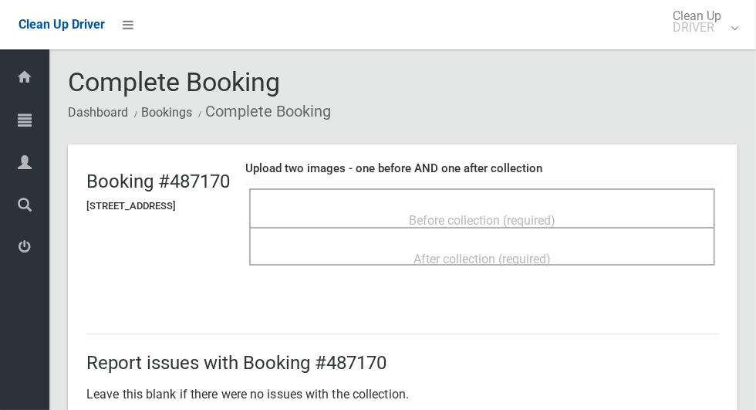
click at [540, 213] on span "Before collection (required)" at bounding box center [482, 220] width 147 height 15
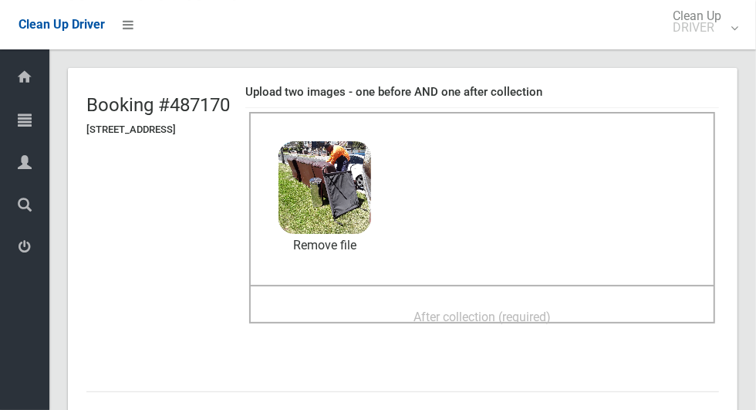
scroll to position [96, 0]
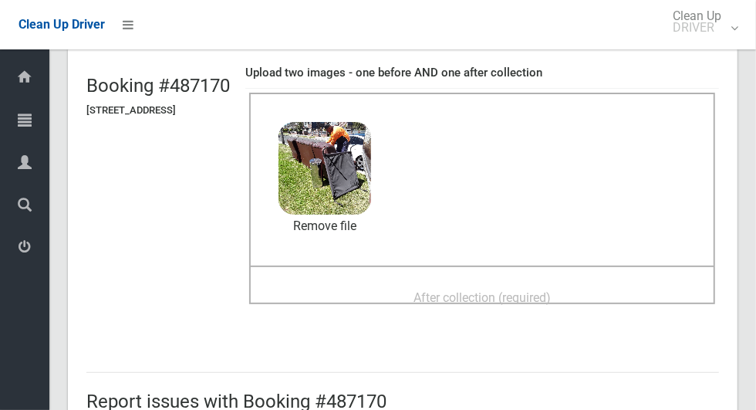
click at [551, 290] on span "After collection (required)" at bounding box center [482, 297] width 137 height 15
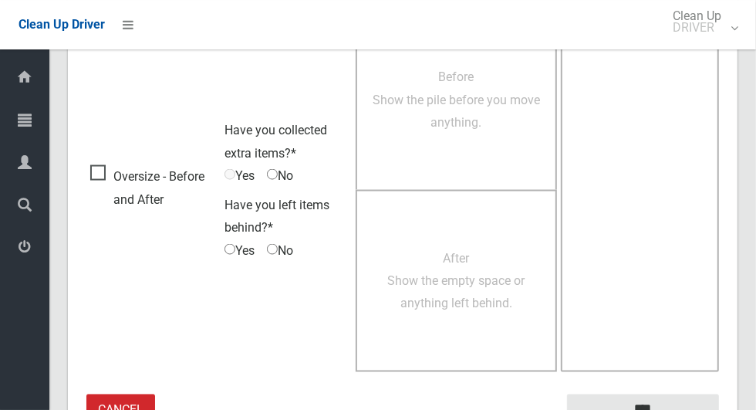
scroll to position [1263, 0]
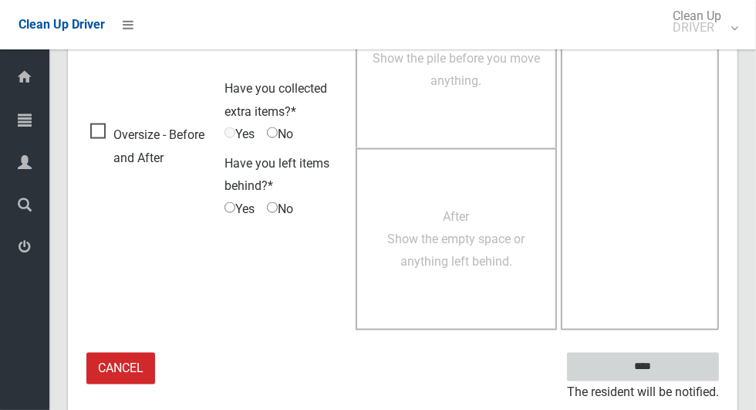
click at [670, 374] on input "****" at bounding box center [643, 367] width 152 height 29
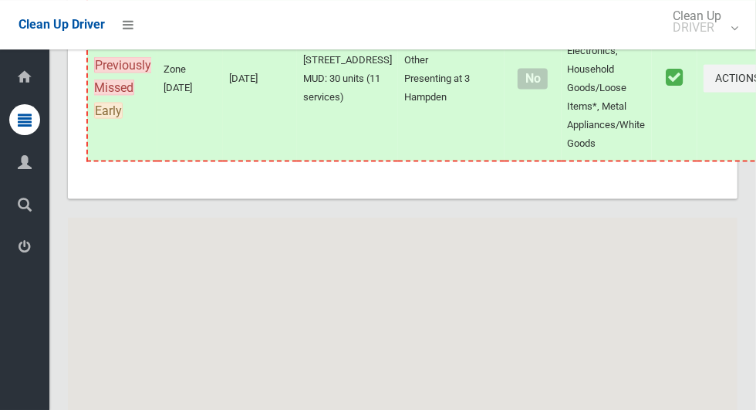
scroll to position [11087, 0]
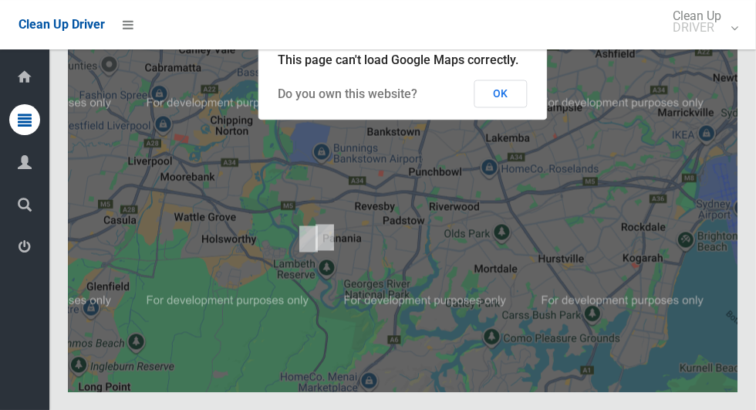
click at [528, 107] on button "OK" at bounding box center [501, 93] width 53 height 28
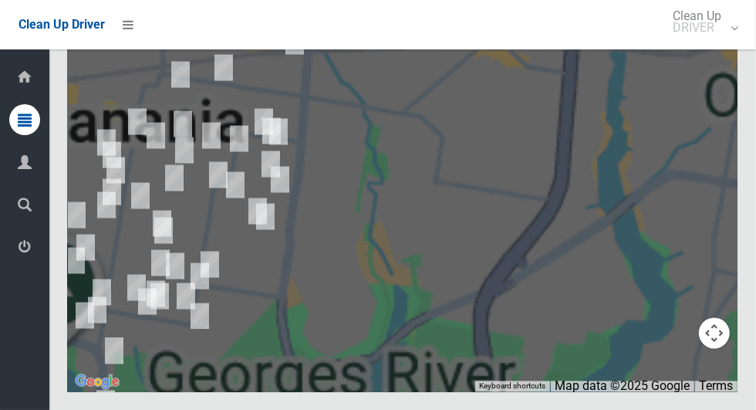
scroll to position [11080, 0]
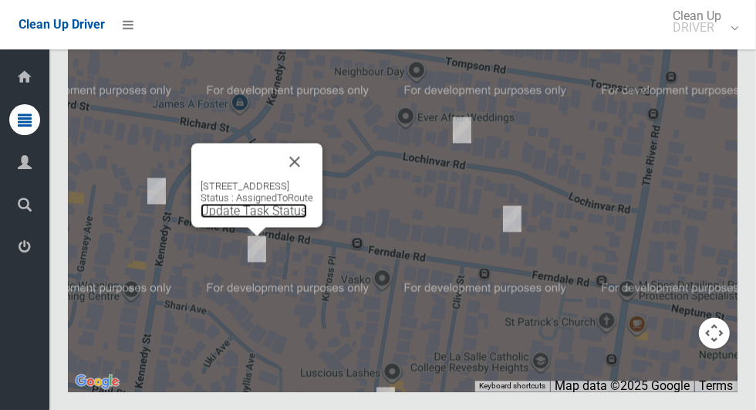
click at [259, 218] on link "Update Task Status" at bounding box center [254, 210] width 107 height 15
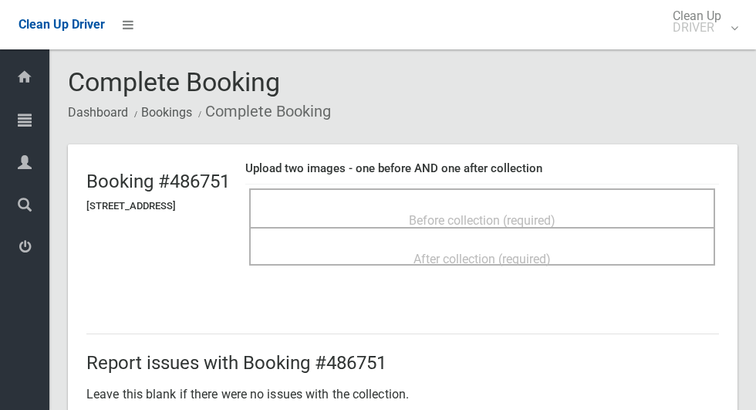
click at [604, 208] on div "Before collection (required)" at bounding box center [482, 219] width 432 height 29
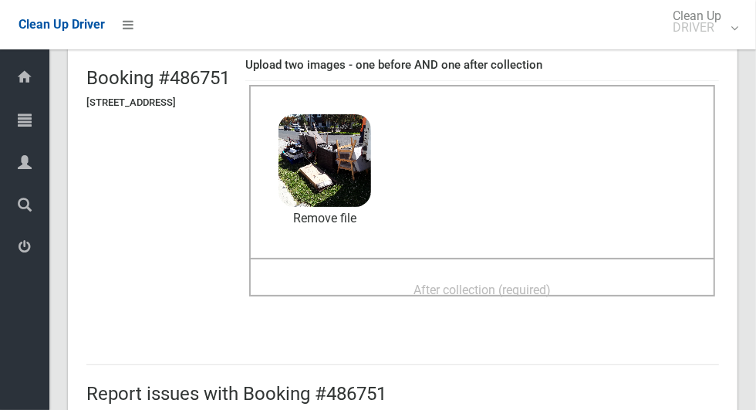
scroll to position [105, 0]
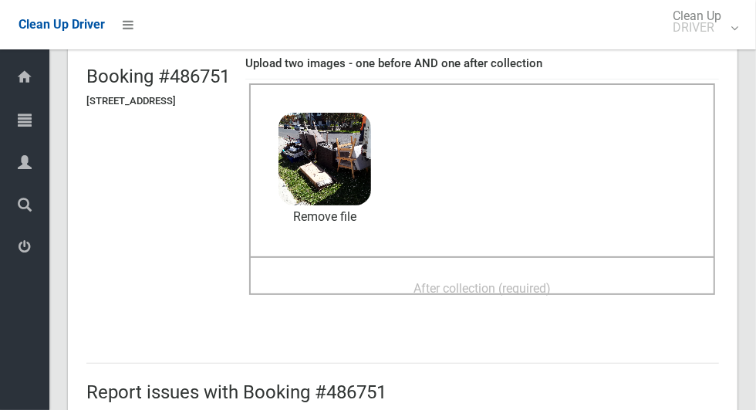
click at [601, 286] on div "After collection (required)" at bounding box center [482, 287] width 432 height 29
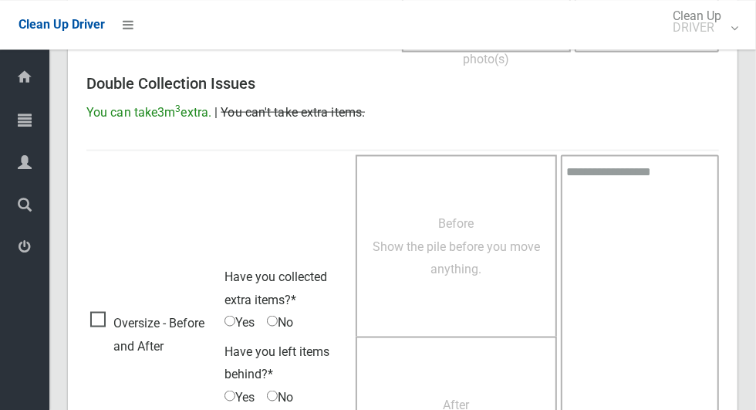
scroll to position [1263, 0]
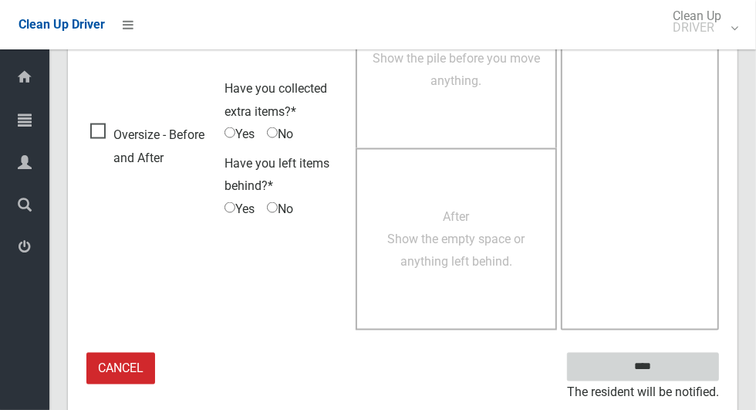
click at [681, 363] on input "****" at bounding box center [643, 367] width 152 height 29
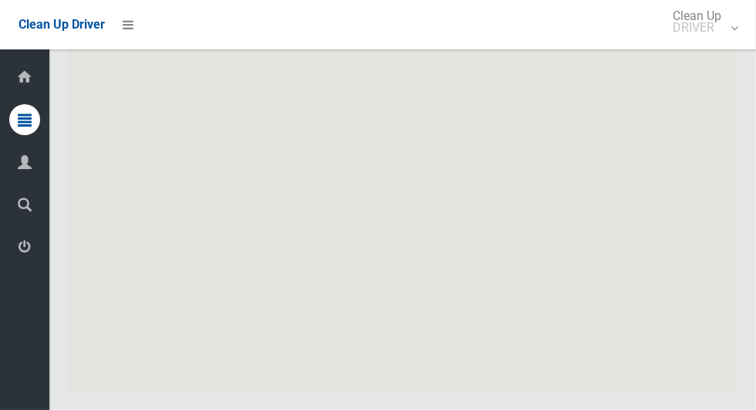
scroll to position [11087, 0]
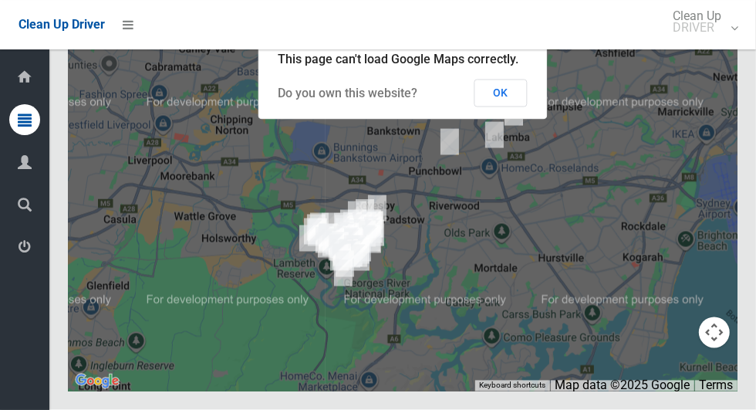
click at [519, 107] on button "OK" at bounding box center [501, 93] width 53 height 28
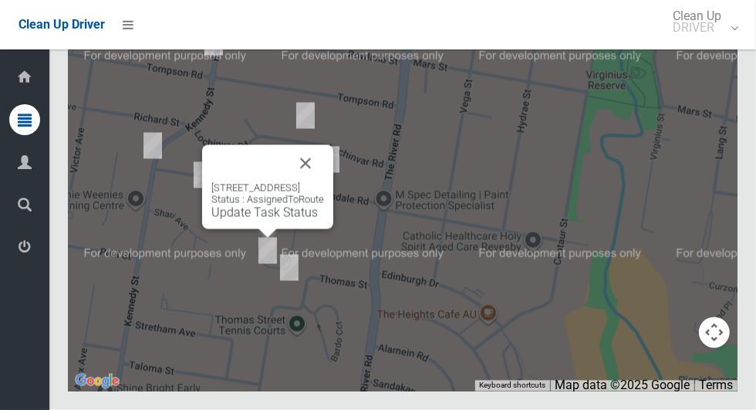
click at [324, 182] on button "Close" at bounding box center [305, 163] width 37 height 37
click at [286, 220] on link "Update Task Status" at bounding box center [264, 212] width 107 height 15
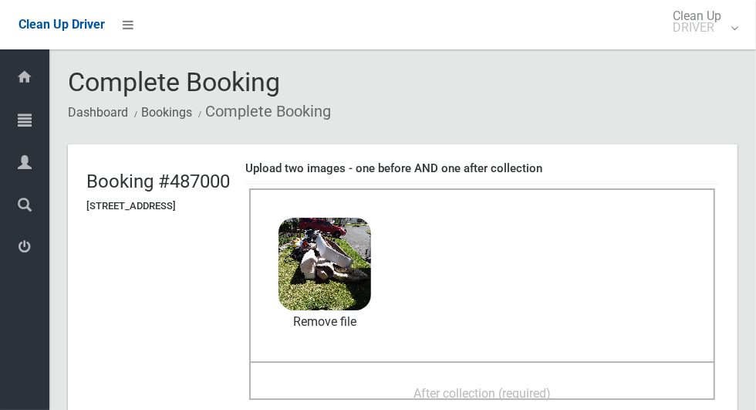
click at [581, 378] on div "After collection (required)" at bounding box center [482, 392] width 432 height 29
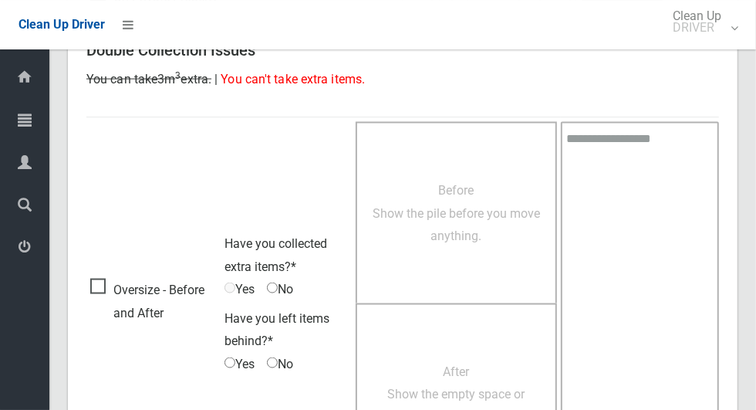
scroll to position [1263, 0]
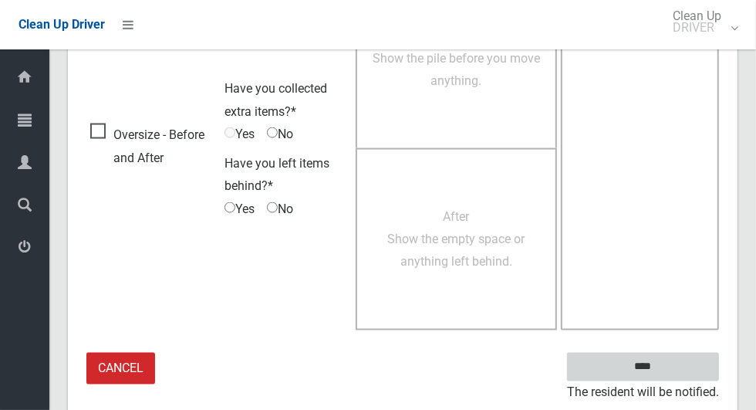
click at [666, 362] on input "****" at bounding box center [643, 367] width 152 height 29
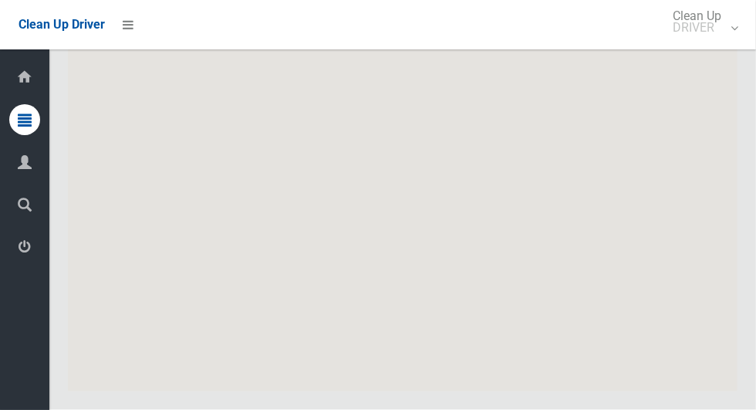
scroll to position [11087, 0]
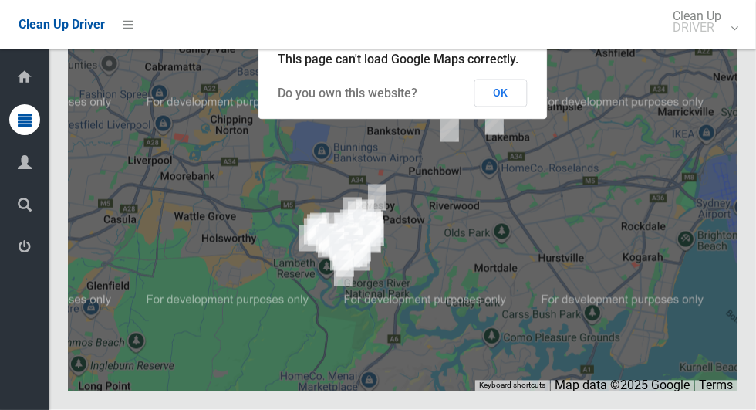
click at [502, 107] on button "OK" at bounding box center [501, 93] width 53 height 28
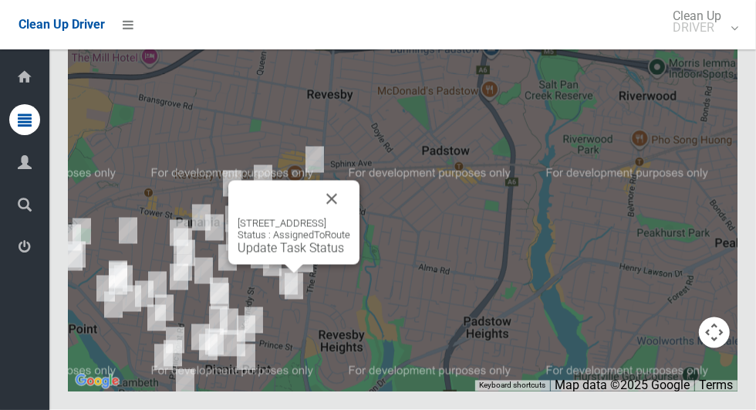
click at [269, 255] on link "Update Task Status" at bounding box center [291, 248] width 107 height 15
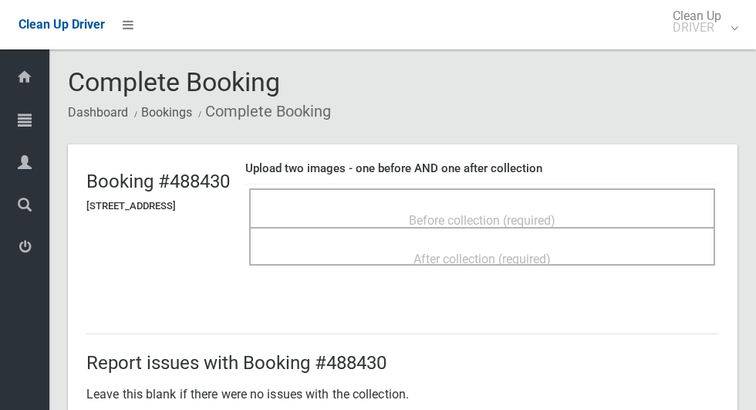
click at [641, 215] on div "Before collection (required)" at bounding box center [482, 219] width 432 height 29
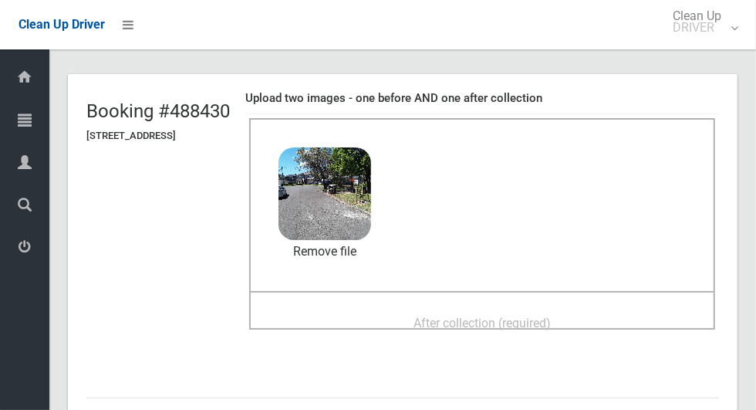
scroll to position [86, 0]
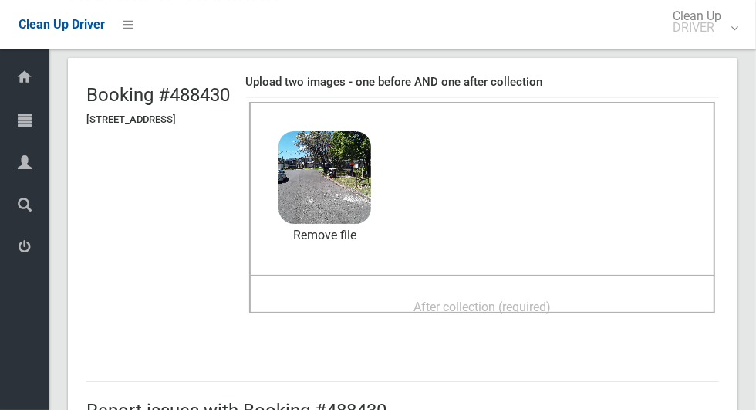
click at [591, 292] on div "After collection (required)" at bounding box center [482, 306] width 432 height 29
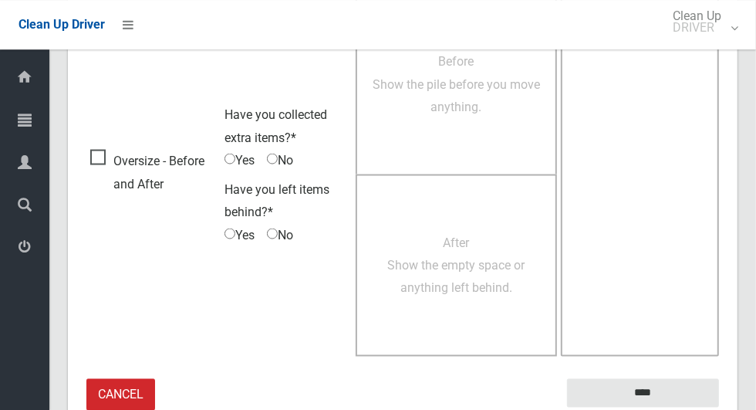
scroll to position [1263, 0]
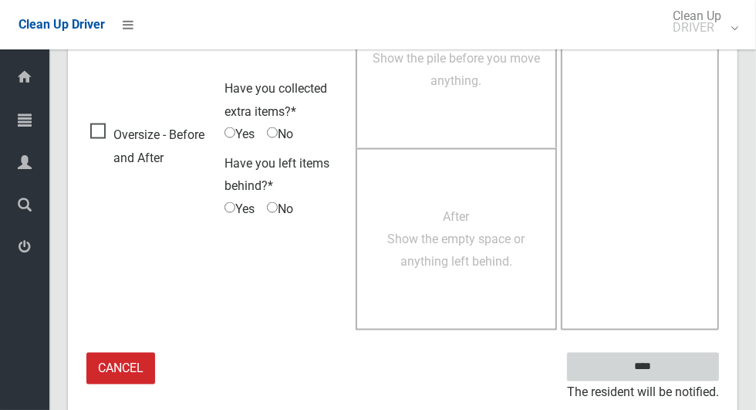
click at [670, 366] on input "****" at bounding box center [643, 367] width 152 height 29
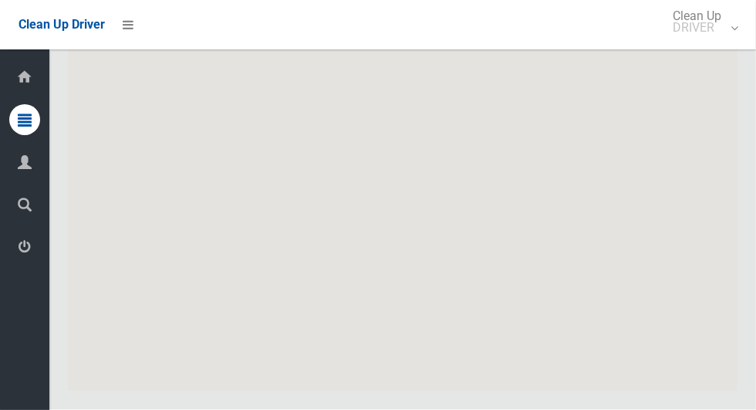
scroll to position [11087, 0]
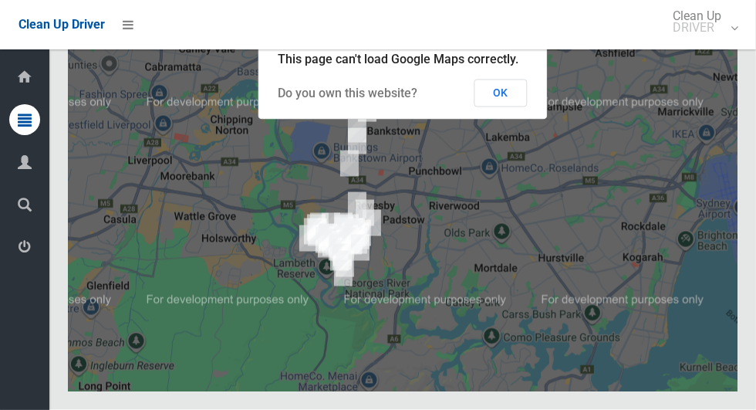
click at [509, 107] on button "OK" at bounding box center [501, 93] width 53 height 28
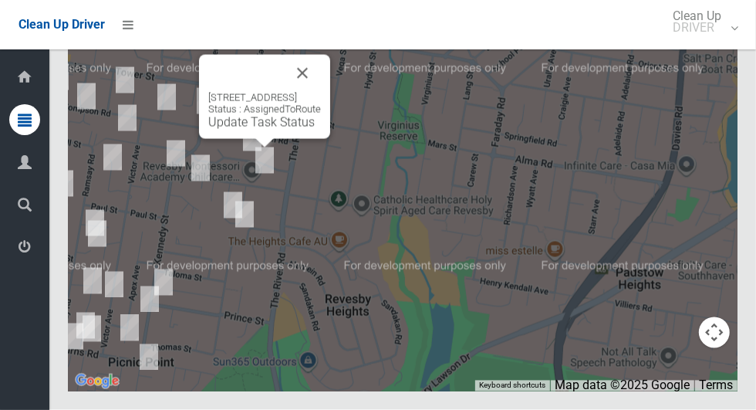
click at [265, 130] on div "4/12 Ferndale Road, REVESBY NSW 2212 Status : AssignedToRoute Update Task Status" at bounding box center [264, 111] width 113 height 38
click at [268, 130] on link "Update Task Status" at bounding box center [261, 122] width 107 height 15
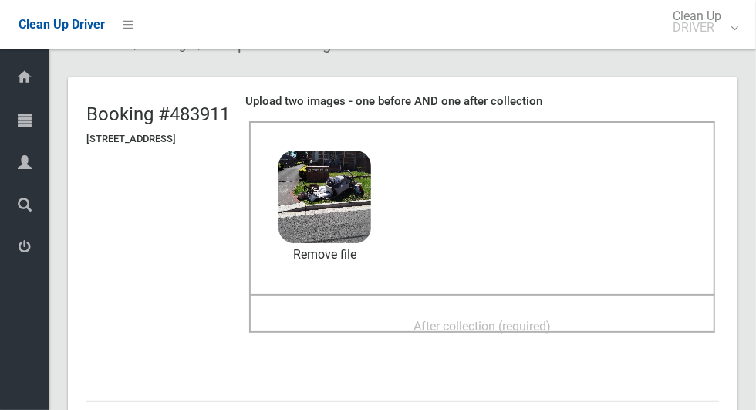
scroll to position [108, 0]
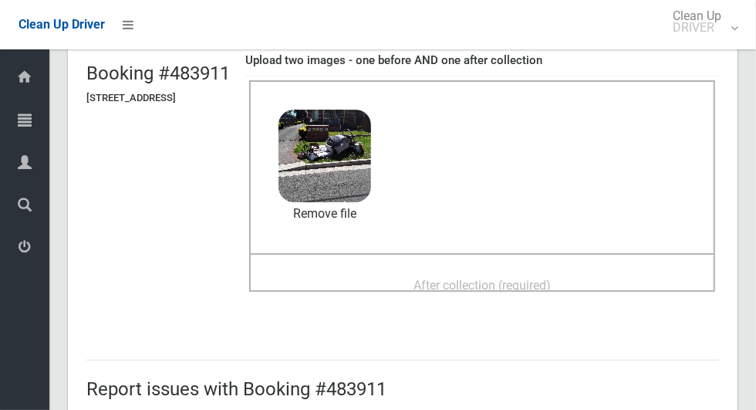
click at [600, 276] on div "After collection (required)" at bounding box center [482, 284] width 432 height 29
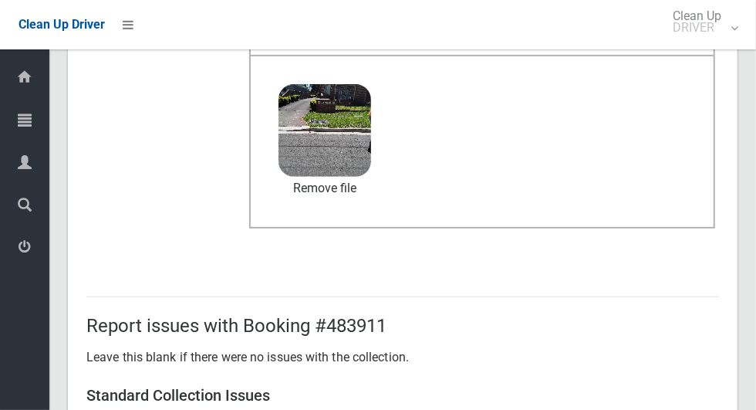
scroll to position [1263, 0]
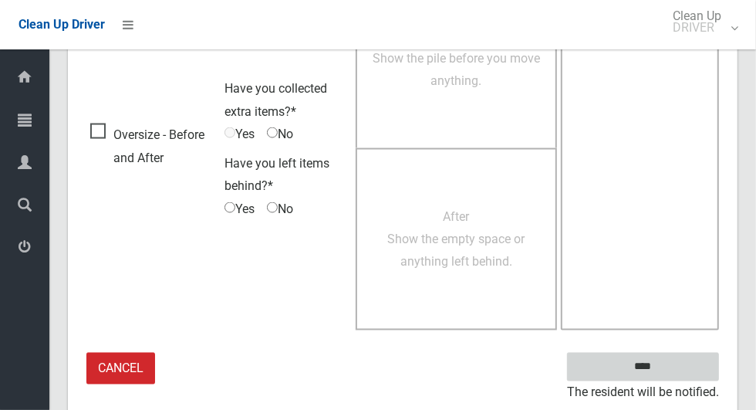
click at [687, 360] on input "****" at bounding box center [643, 367] width 152 height 29
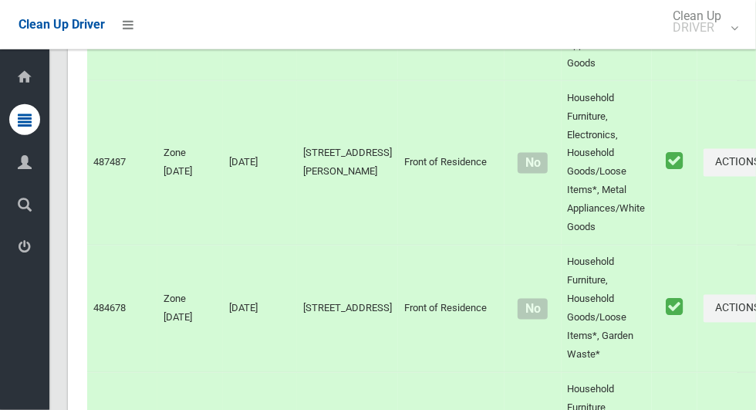
scroll to position [11087, 0]
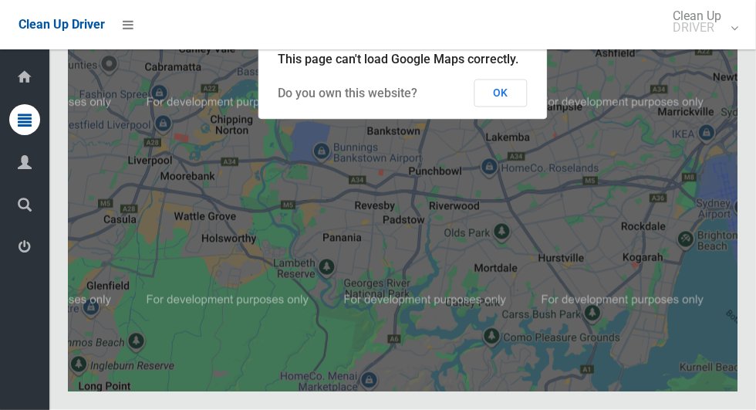
click at [519, 107] on button "OK" at bounding box center [501, 93] width 53 height 28
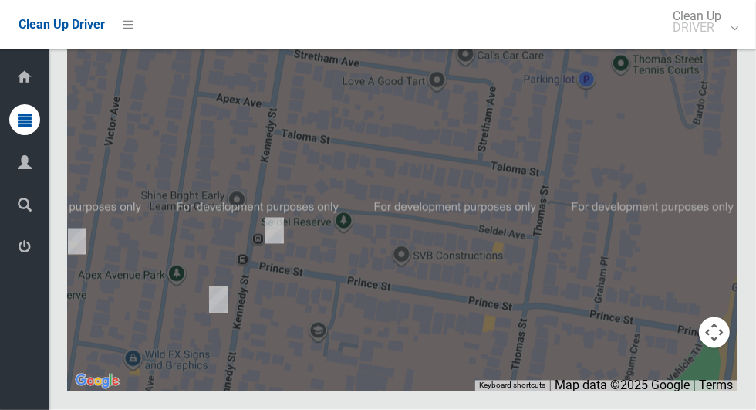
scroll to position [11082, 0]
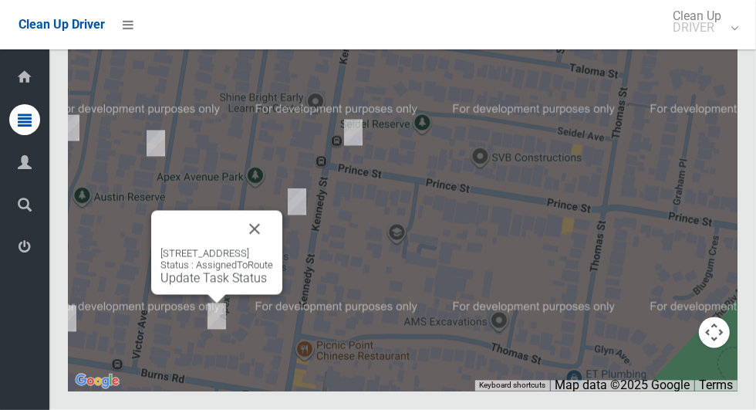
click at [273, 248] on button "Close" at bounding box center [254, 229] width 37 height 37
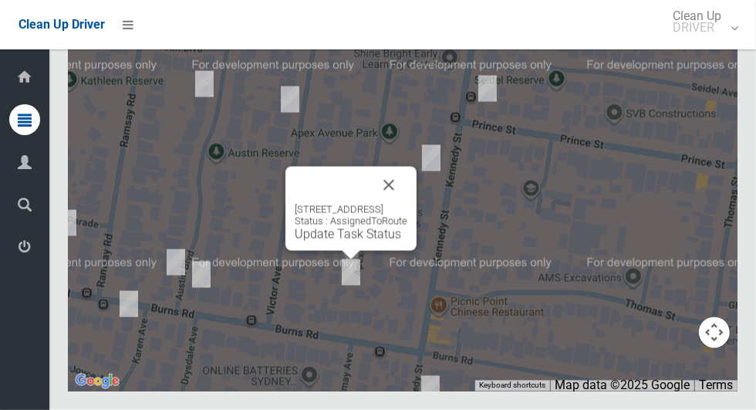
click at [407, 204] on button "Close" at bounding box center [388, 185] width 37 height 37
click at [334, 242] on link "Update Task Status" at bounding box center [348, 234] width 107 height 15
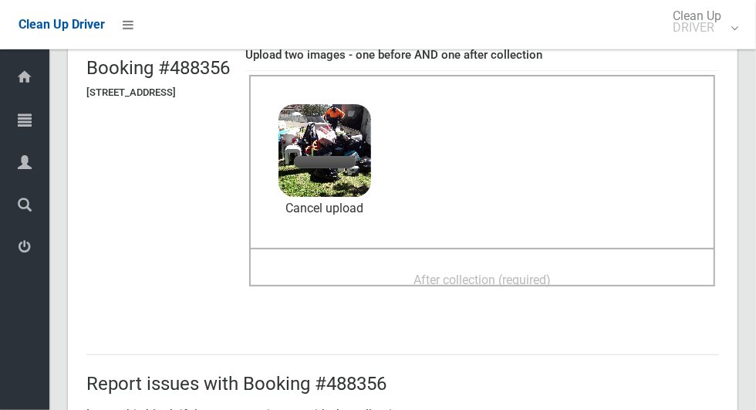
scroll to position [178, 0]
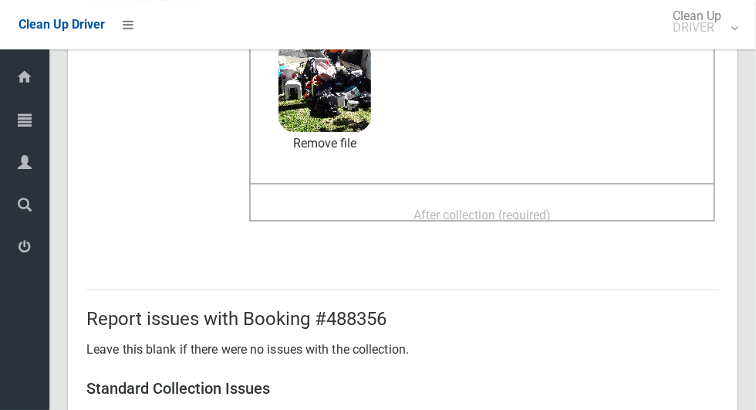
click at [551, 208] on span "After collection (required)" at bounding box center [482, 215] width 137 height 15
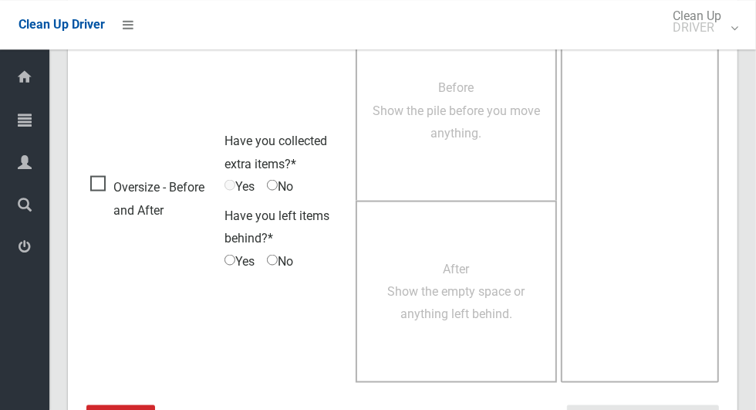
scroll to position [1263, 0]
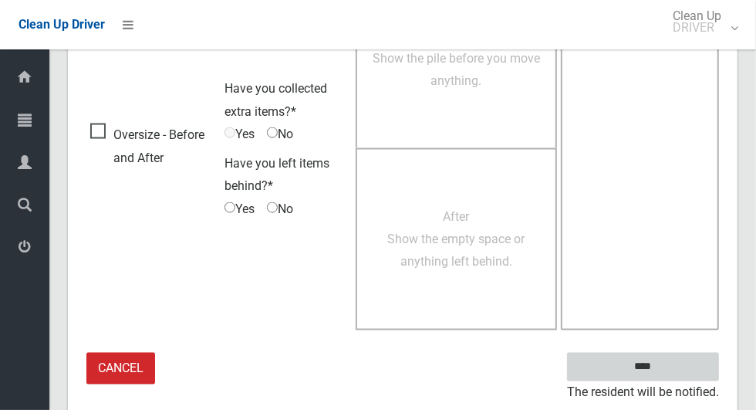
click at [670, 363] on input "****" at bounding box center [643, 367] width 152 height 29
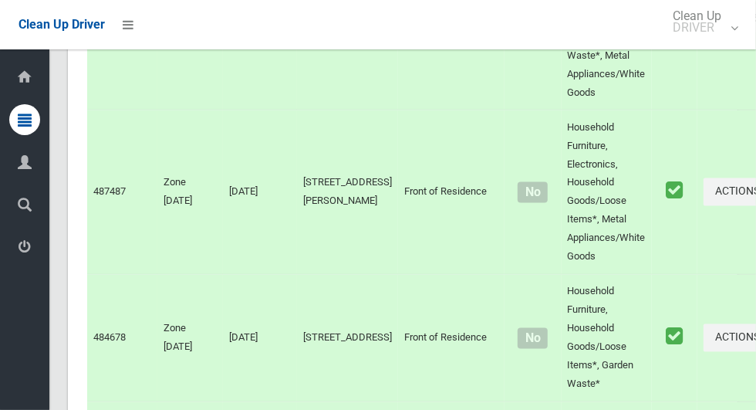
scroll to position [11087, 0]
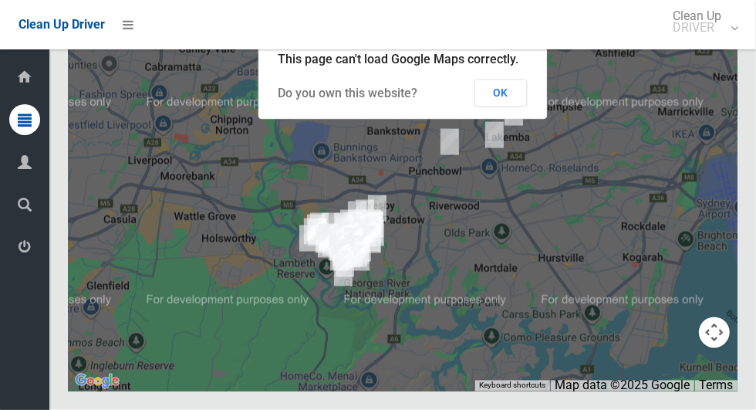
click at [519, 107] on button "OK" at bounding box center [501, 93] width 53 height 28
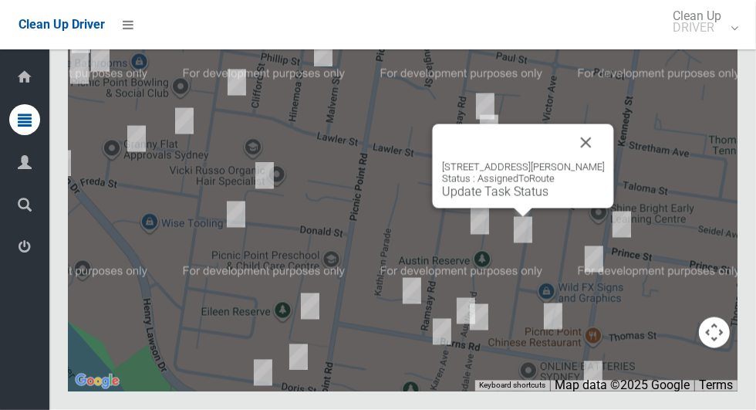
click at [603, 161] on button "Close" at bounding box center [586, 142] width 37 height 37
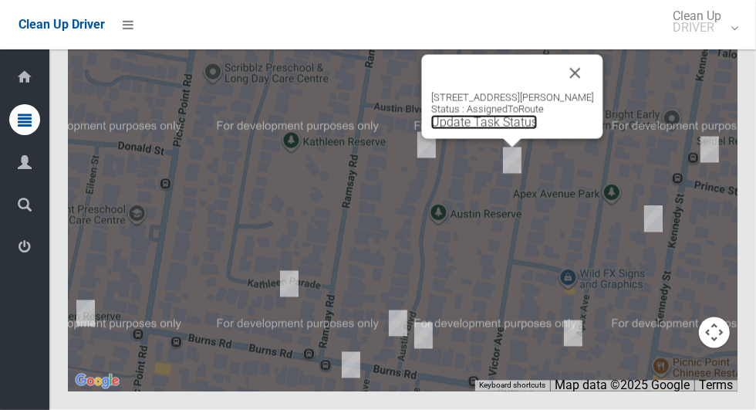
click at [504, 130] on link "Update Task Status" at bounding box center [484, 122] width 107 height 15
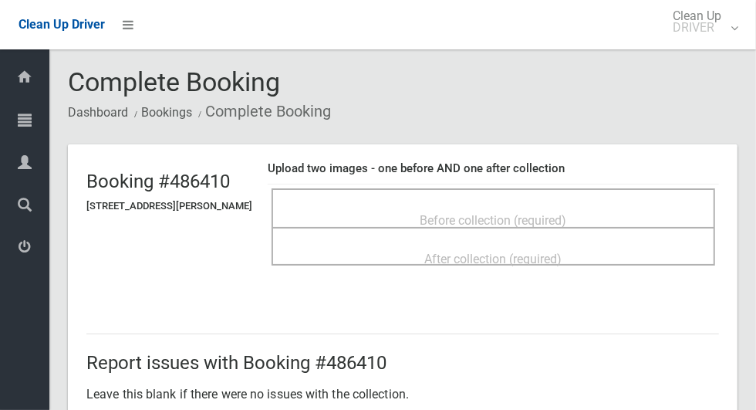
click at [481, 213] on span "Before collection (required)" at bounding box center [494, 220] width 147 height 15
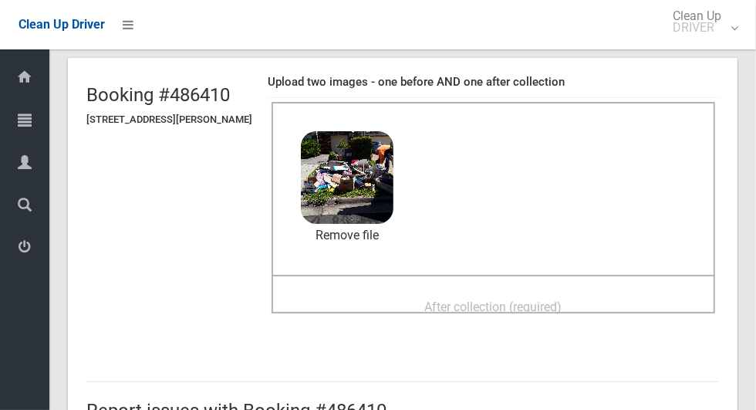
scroll to position [103, 0]
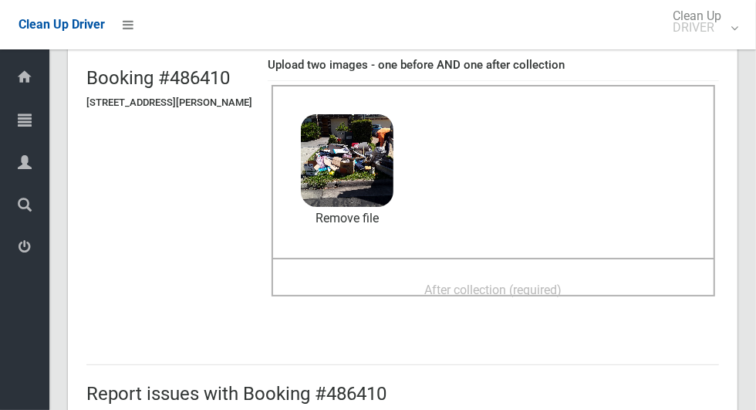
click at [604, 276] on div "After collection (required)" at bounding box center [494, 289] width 410 height 29
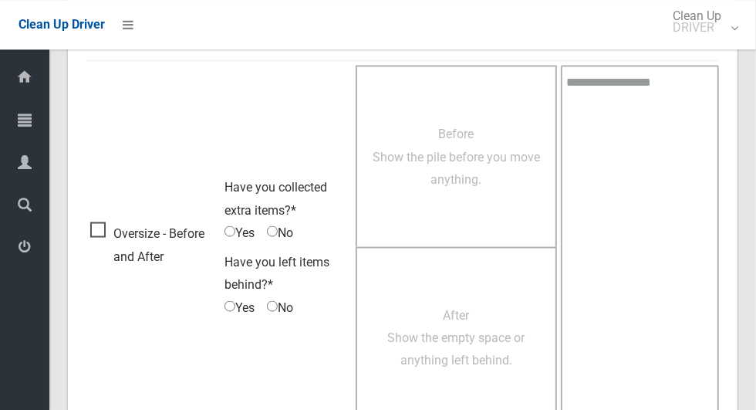
scroll to position [1263, 0]
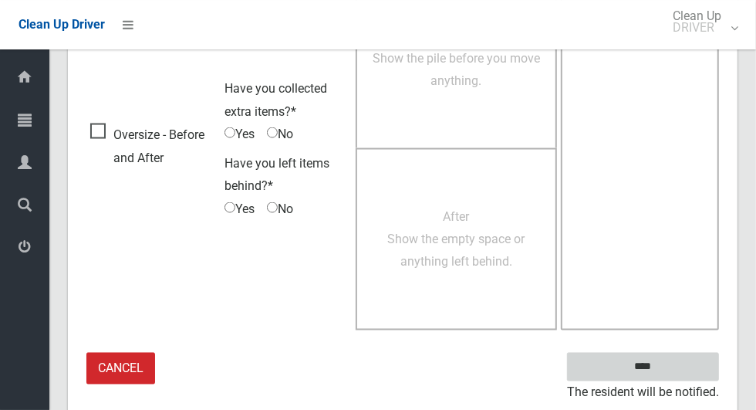
click at [675, 363] on input "****" at bounding box center [643, 367] width 152 height 29
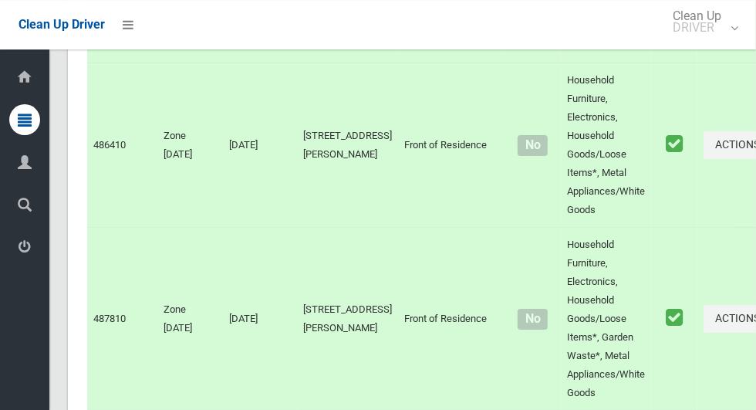
scroll to position [11087, 0]
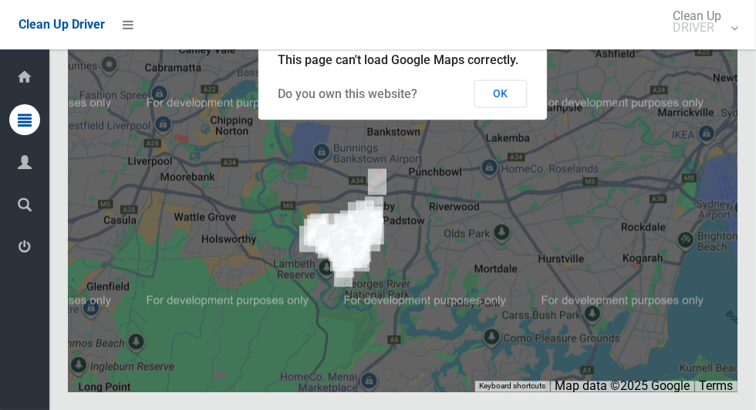
click at [519, 107] on button "OK" at bounding box center [501, 93] width 53 height 28
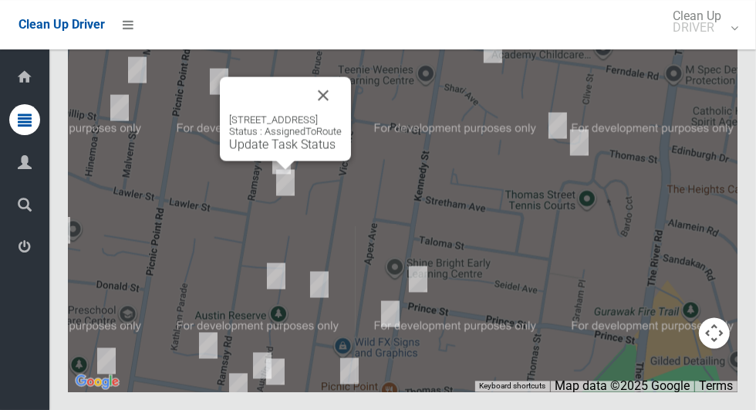
click at [342, 113] on button "Close" at bounding box center [323, 94] width 37 height 37
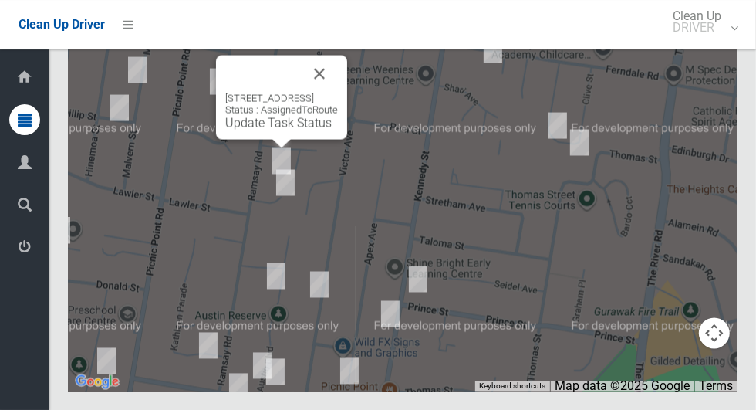
click at [279, 130] on div "5/49 Ramsay Road, PANANIA NSW 2213 Status : AssignedToRoute Update Task Status" at bounding box center [281, 111] width 113 height 38
click at [282, 130] on link "Update Task Status" at bounding box center [278, 122] width 107 height 15
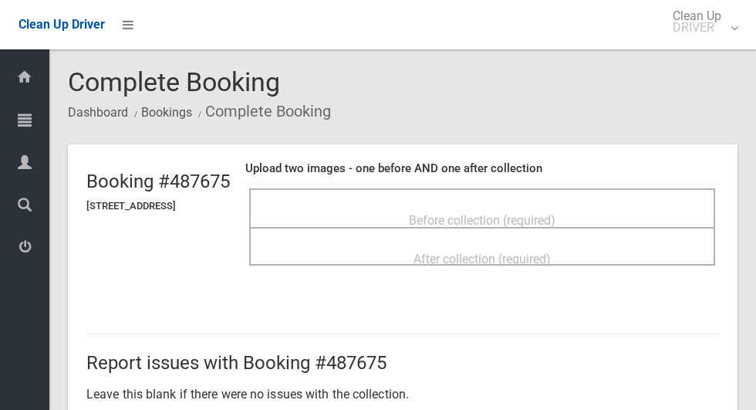
click at [632, 211] on div "Before collection (required)" at bounding box center [482, 219] width 432 height 29
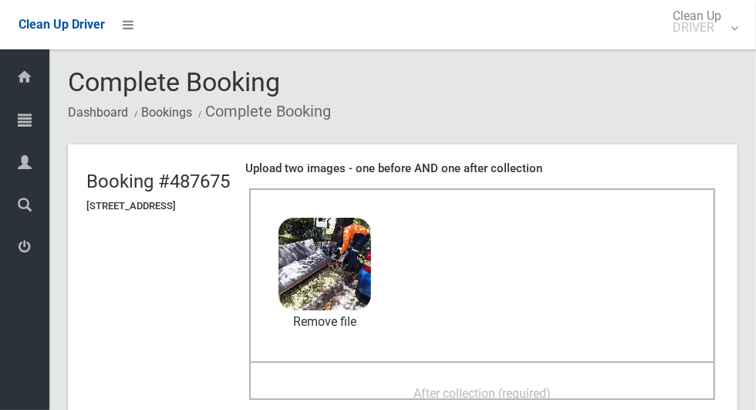
click at [587, 380] on div "After collection (required)" at bounding box center [482, 392] width 432 height 29
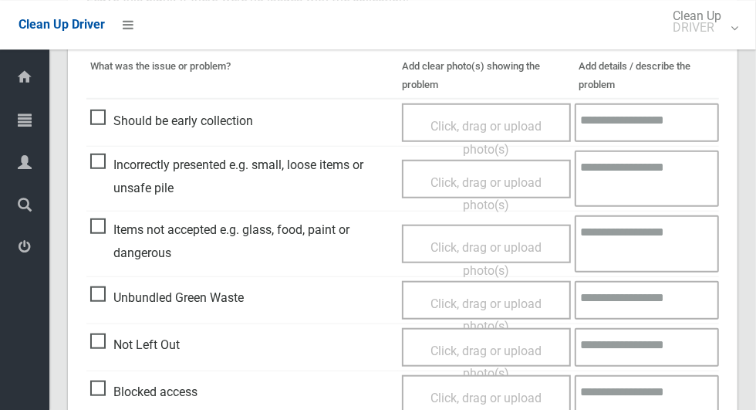
scroll to position [1263, 0]
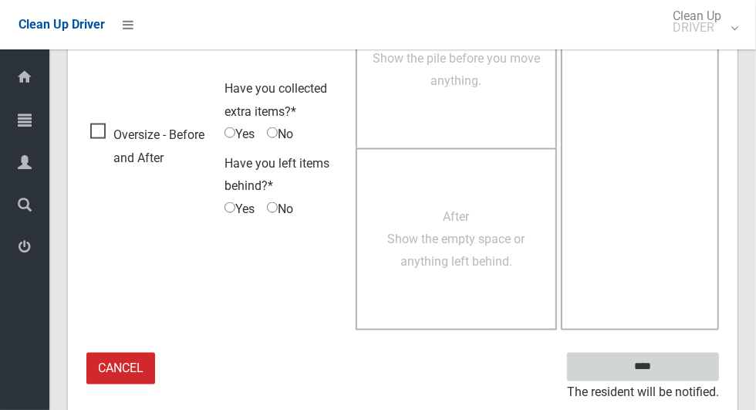
click at [675, 358] on input "****" at bounding box center [643, 367] width 152 height 29
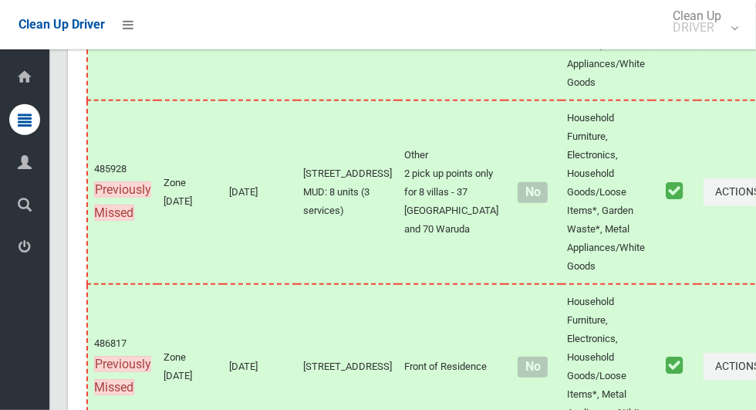
scroll to position [11087, 0]
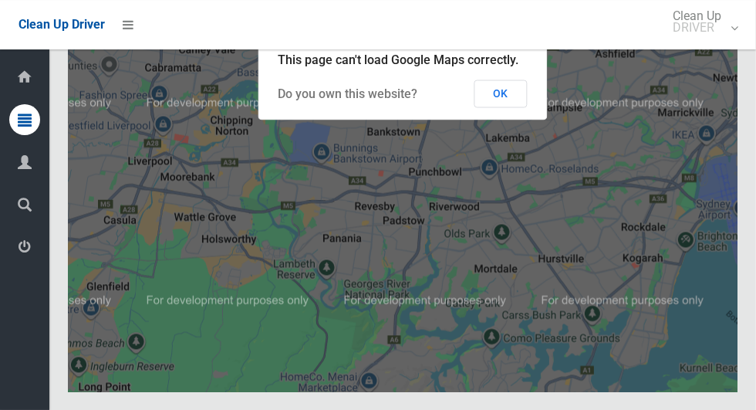
click at [519, 107] on button "OK" at bounding box center [501, 93] width 53 height 28
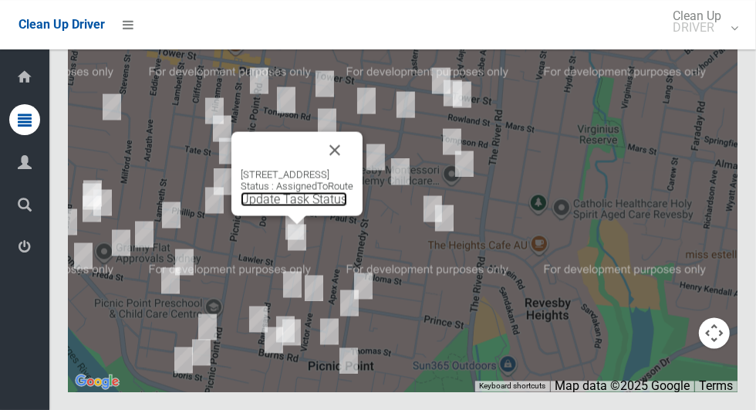
click at [306, 206] on link "Update Task Status" at bounding box center [294, 198] width 107 height 15
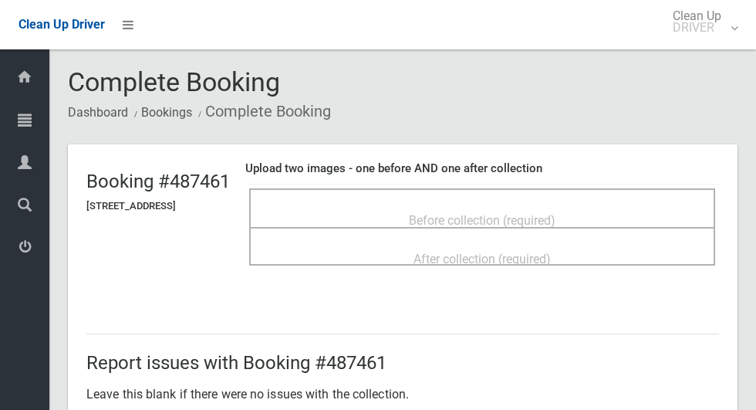
click at [556, 213] on span "Before collection (required)" at bounding box center [482, 220] width 147 height 15
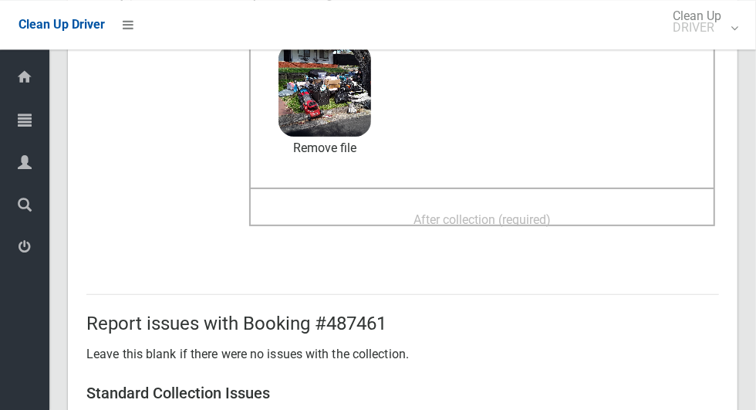
scroll to position [179, 0]
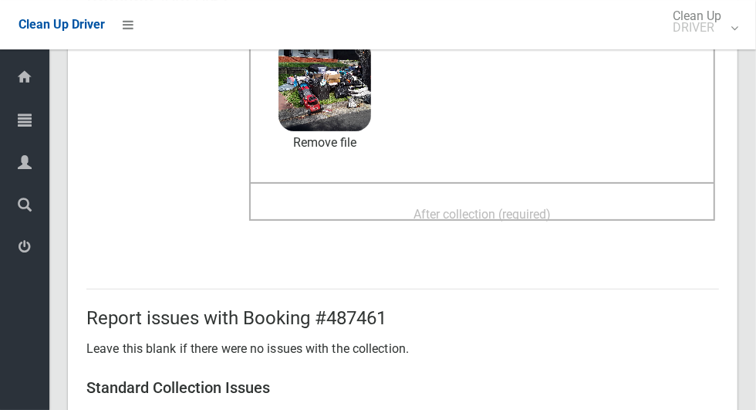
click at [587, 202] on div "After collection (required)" at bounding box center [482, 213] width 432 height 29
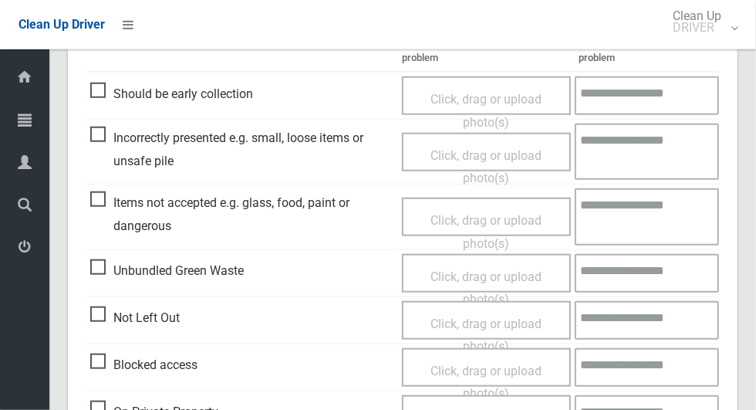
scroll to position [1263, 0]
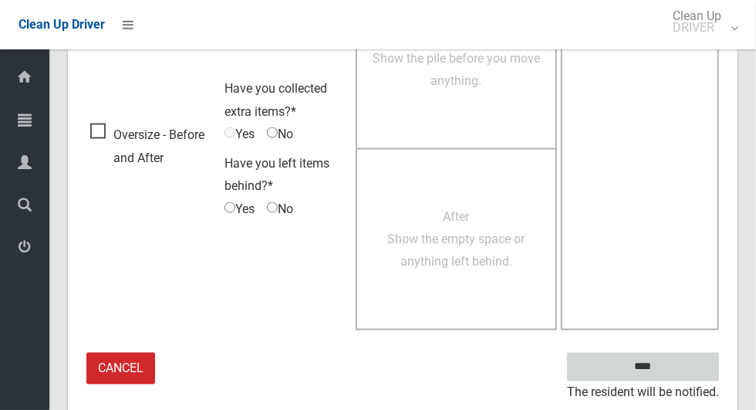
click at [701, 358] on input "****" at bounding box center [643, 367] width 152 height 29
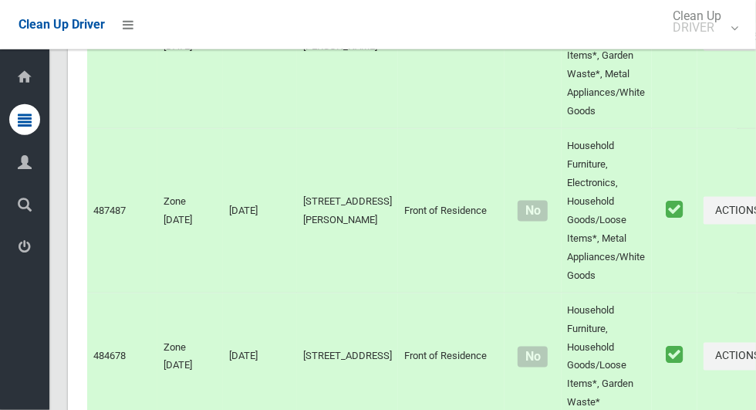
scroll to position [10923, 0]
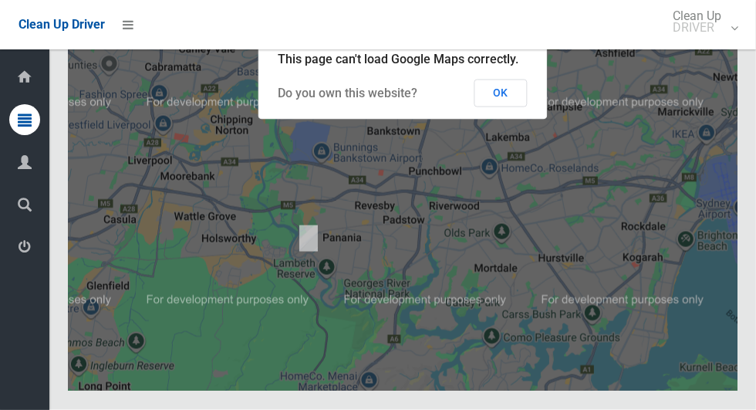
click at [507, 107] on button "OK" at bounding box center [501, 93] width 53 height 28
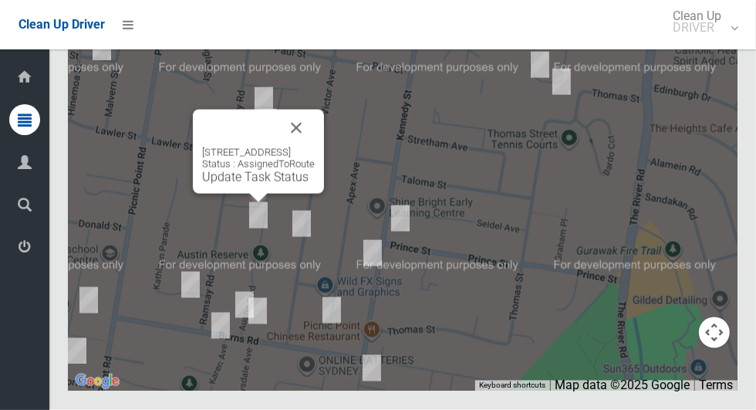
click at [315, 147] on button "Close" at bounding box center [296, 128] width 37 height 37
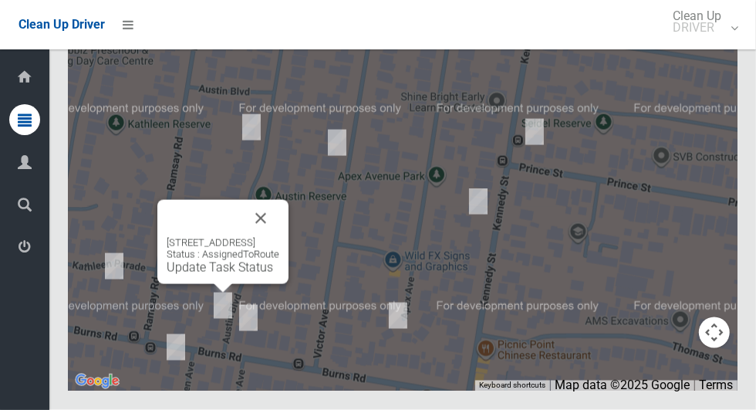
click at [279, 237] on button "Close" at bounding box center [260, 218] width 37 height 37
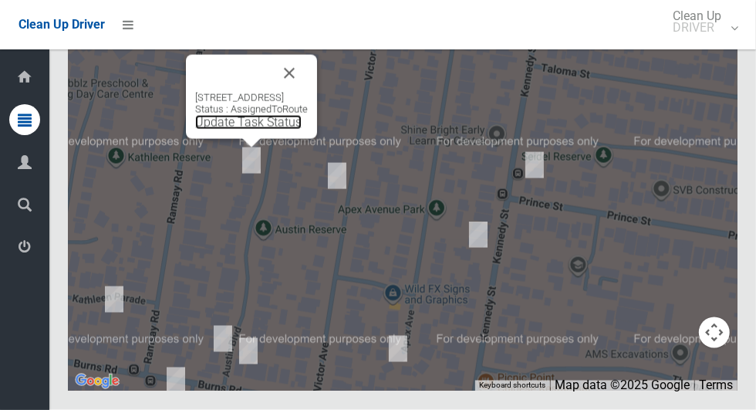
click at [226, 130] on link "Update Task Status" at bounding box center [248, 122] width 107 height 15
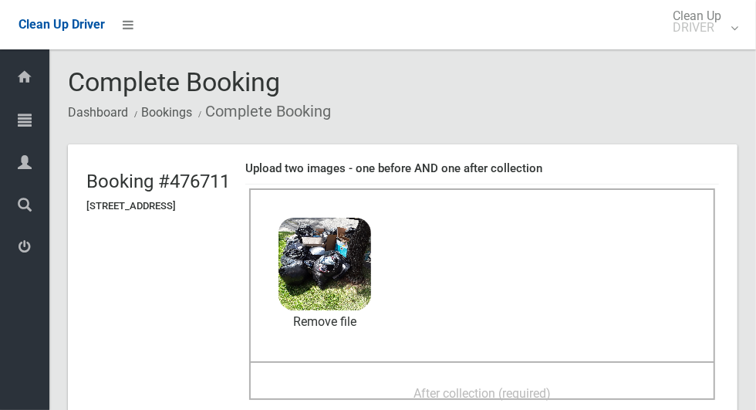
scroll to position [107, 0]
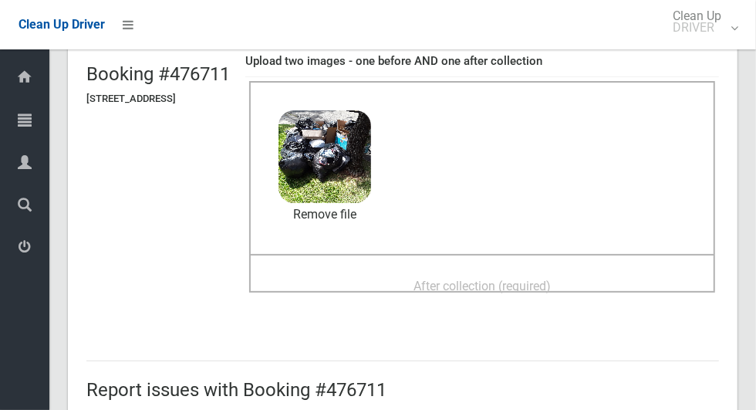
click at [607, 271] on div "After collection (required)" at bounding box center [482, 285] width 432 height 29
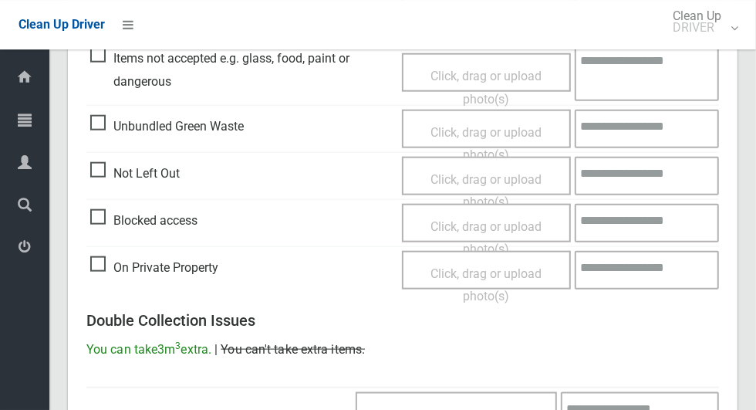
scroll to position [1263, 0]
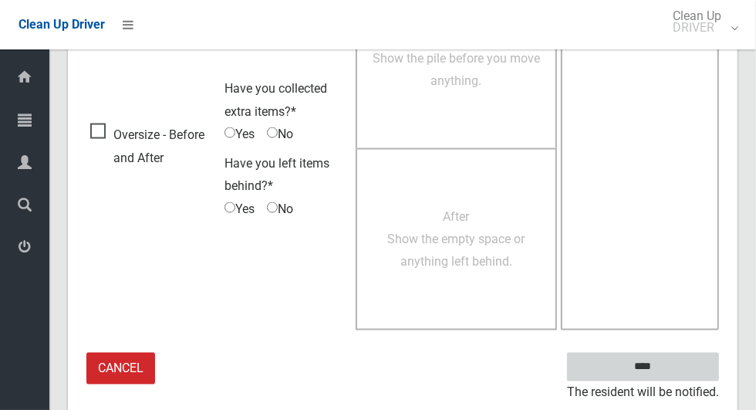
click at [671, 362] on input "****" at bounding box center [643, 367] width 152 height 29
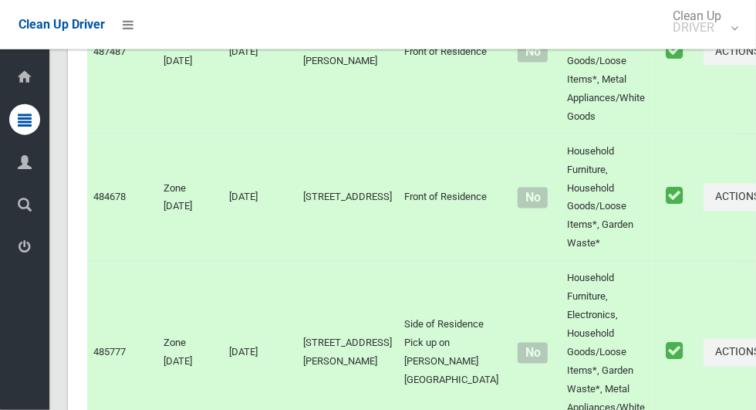
scroll to position [10923, 0]
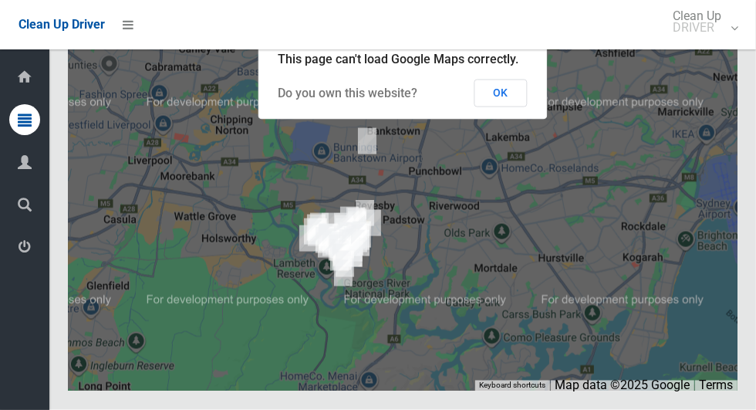
click at [503, 107] on button "OK" at bounding box center [501, 93] width 53 height 28
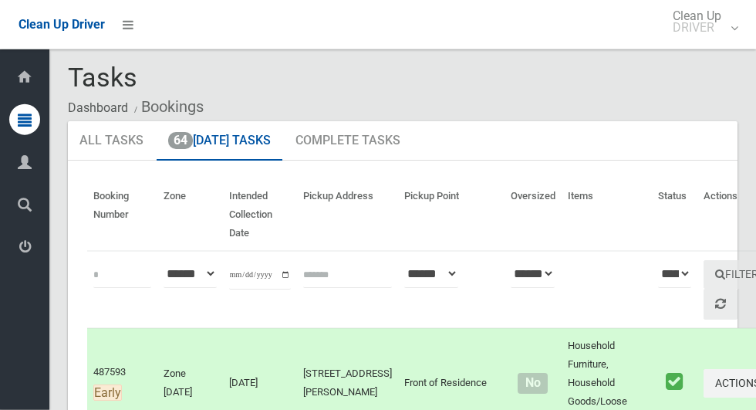
scroll to position [0, 0]
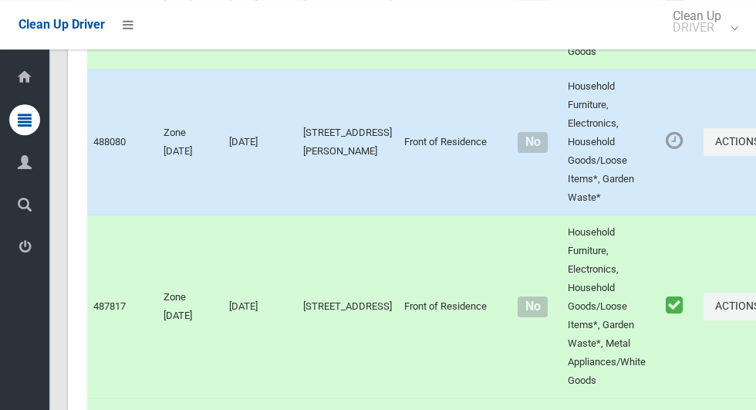
scroll to position [10923, 0]
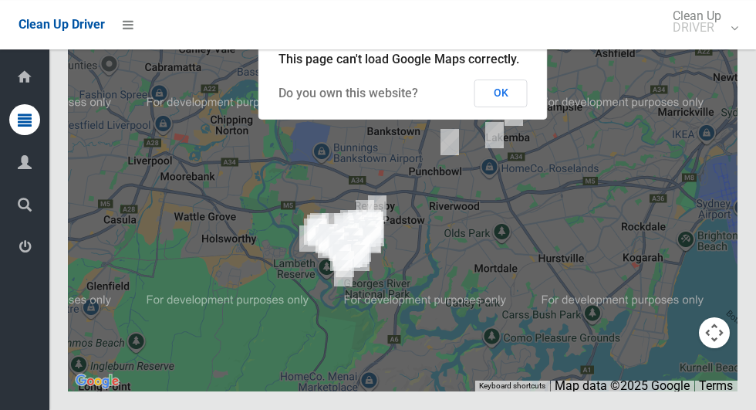
click at [499, 107] on button "OK" at bounding box center [501, 93] width 53 height 28
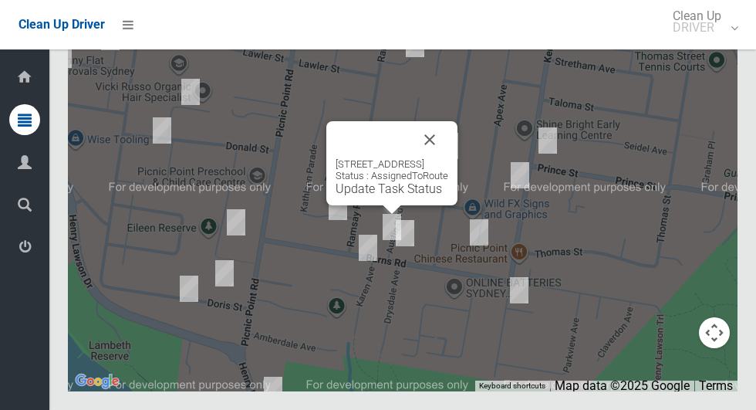
click at [378, 196] on link "Update Task Status" at bounding box center [389, 188] width 107 height 15
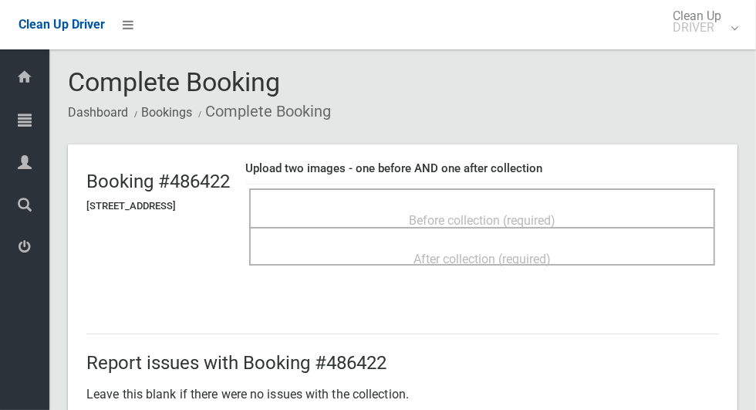
click at [556, 213] on span "Before collection (required)" at bounding box center [482, 220] width 147 height 15
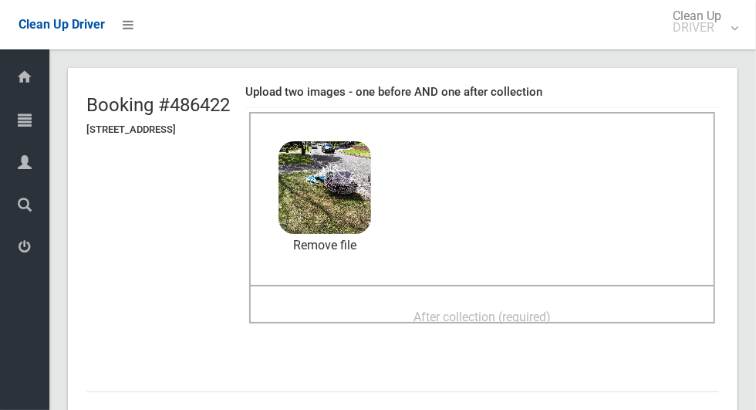
scroll to position [76, 0]
click at [610, 303] on div "After collection (required)" at bounding box center [482, 317] width 432 height 29
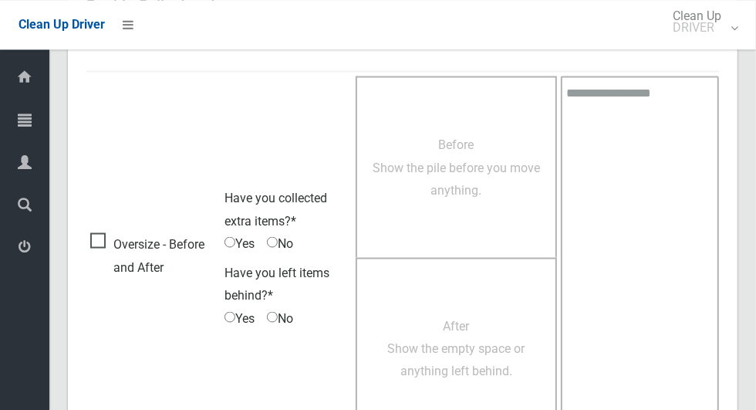
scroll to position [1263, 0]
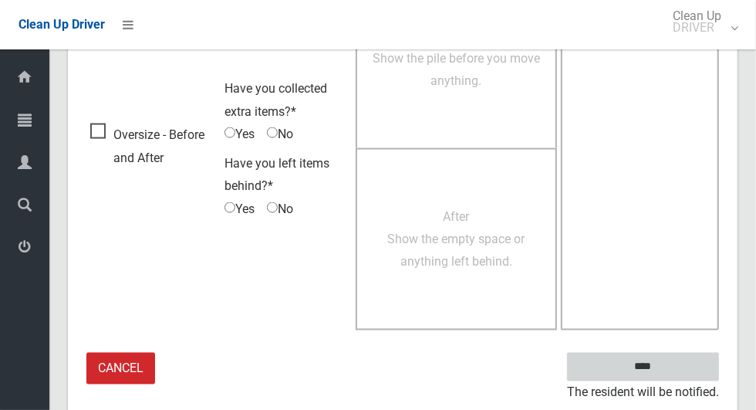
click at [670, 366] on input "****" at bounding box center [643, 367] width 152 height 29
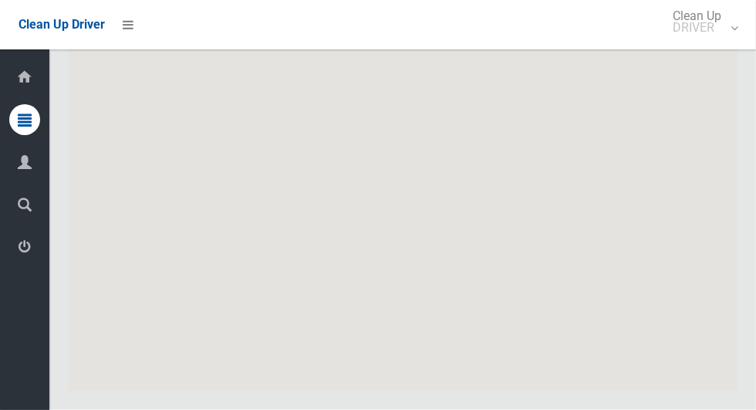
scroll to position [10923, 0]
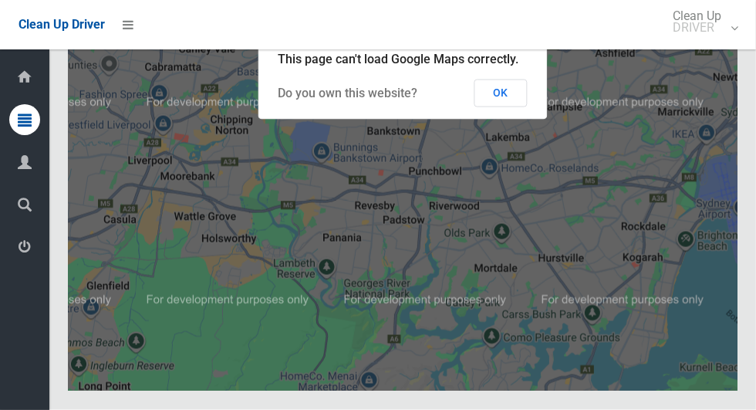
click at [519, 107] on button "OK" at bounding box center [501, 93] width 53 height 28
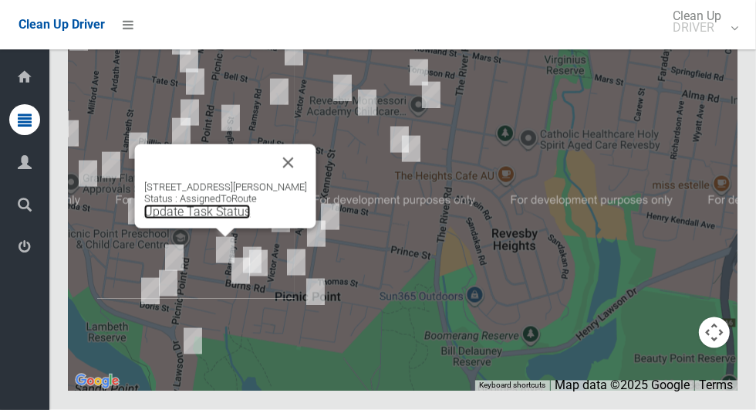
click at [197, 219] on link "Update Task Status" at bounding box center [197, 212] width 107 height 15
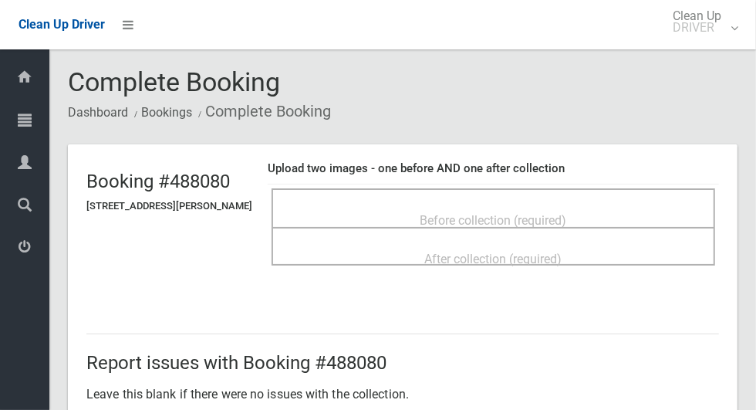
click at [567, 213] on span "Before collection (required)" at bounding box center [494, 220] width 147 height 15
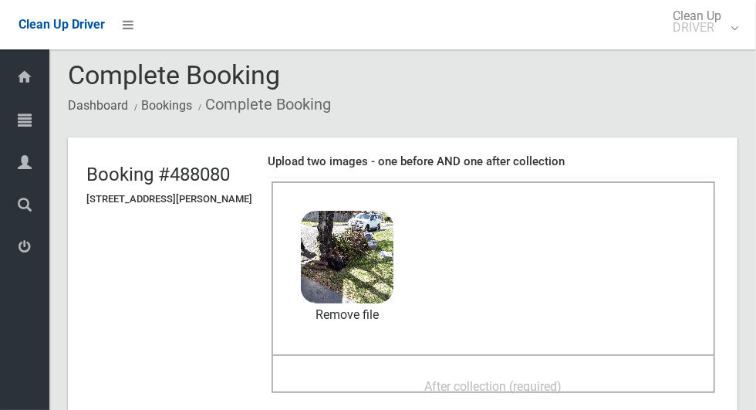
scroll to position [56, 0]
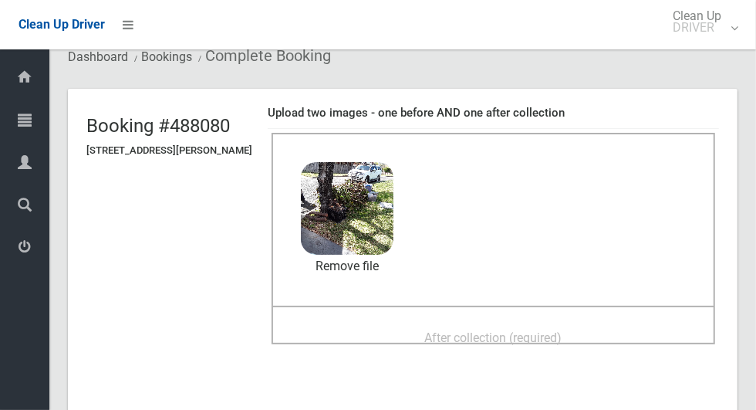
click at [563, 330] on span "After collection (required)" at bounding box center [493, 337] width 137 height 15
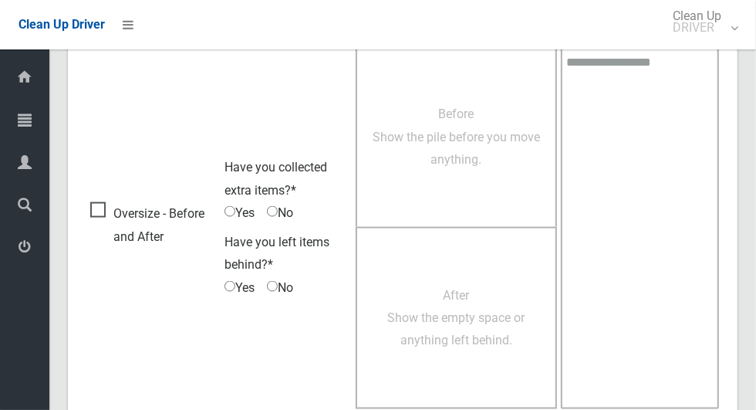
scroll to position [1263, 0]
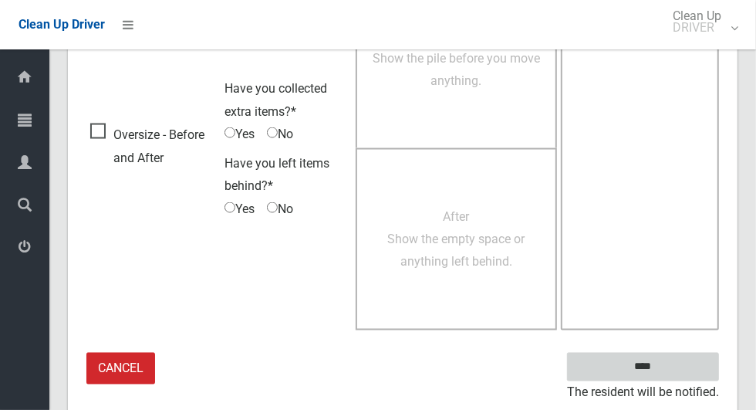
click at [678, 360] on input "****" at bounding box center [643, 367] width 152 height 29
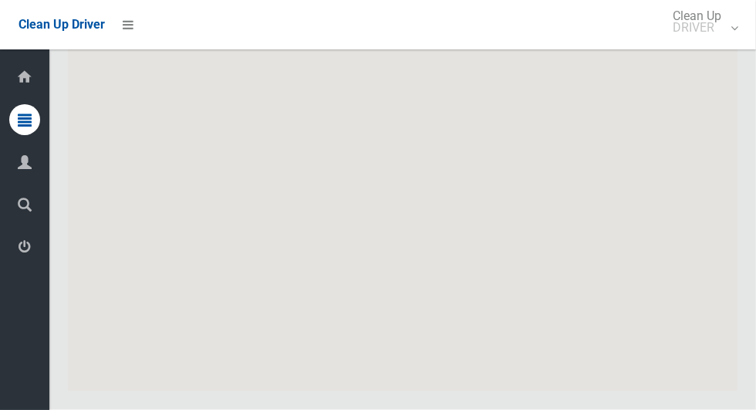
scroll to position [10923, 0]
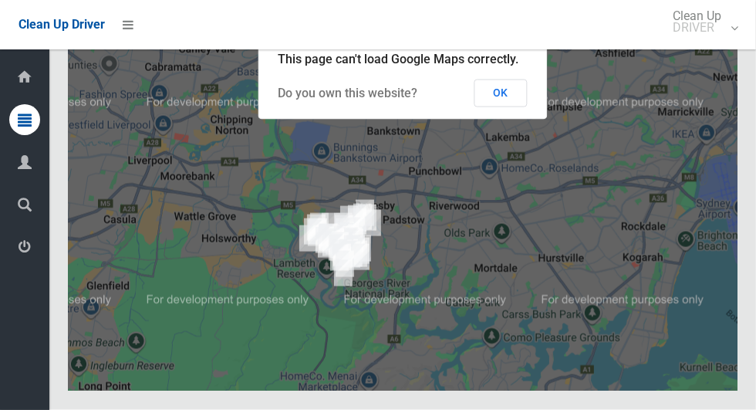
click at [507, 107] on button "OK" at bounding box center [501, 93] width 53 height 28
